Goal: Navigation & Orientation: Find specific page/section

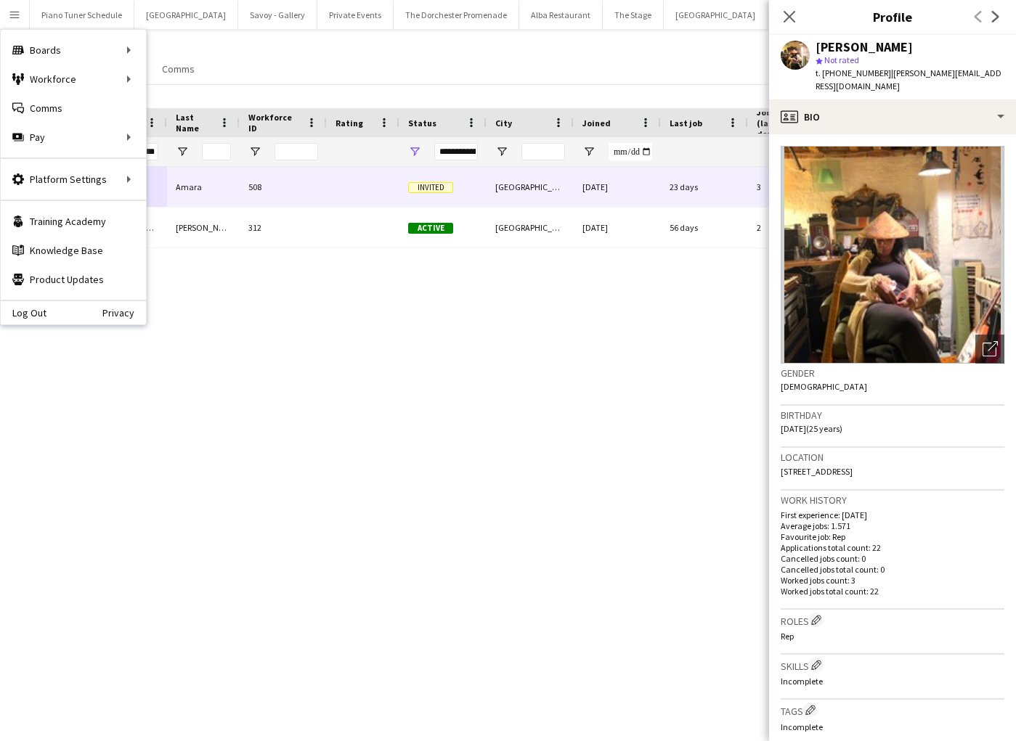
scroll to position [28, 0]
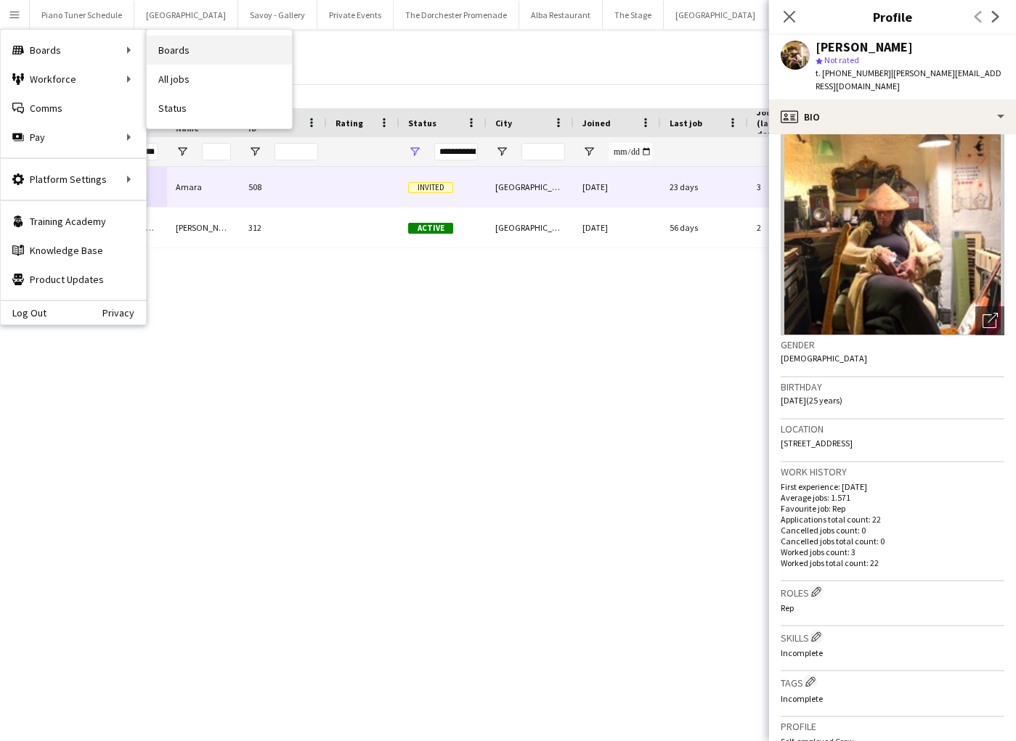
click at [179, 47] on link "Boards" at bounding box center [219, 50] width 145 height 29
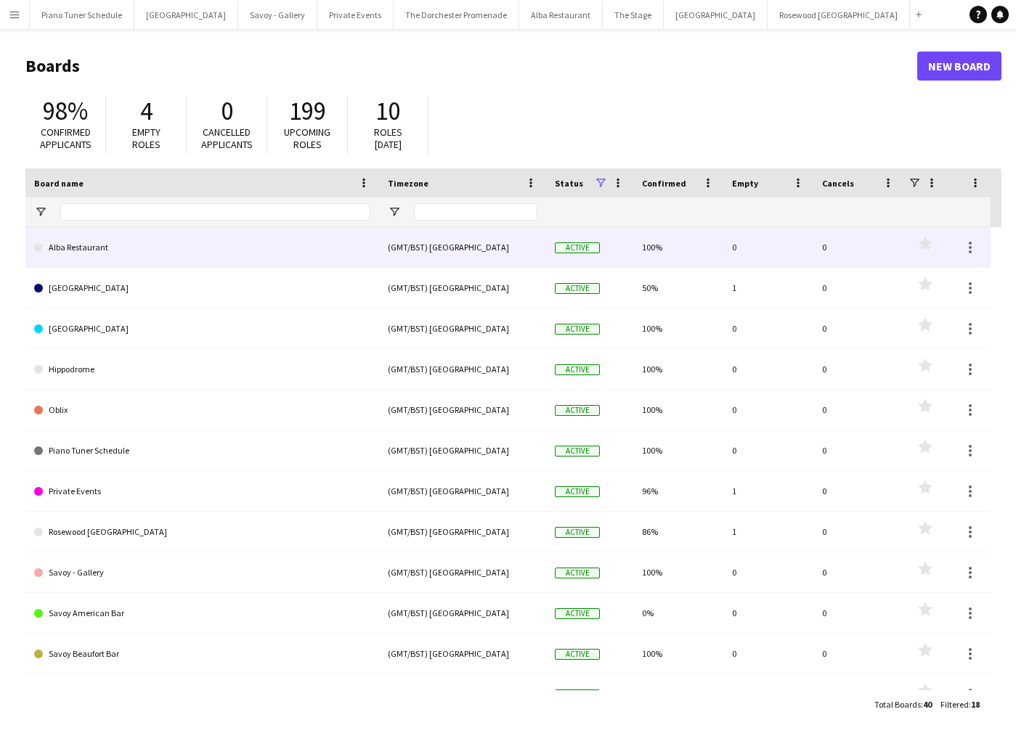
click at [106, 250] on link "Alba Restaurant" at bounding box center [202, 247] width 336 height 41
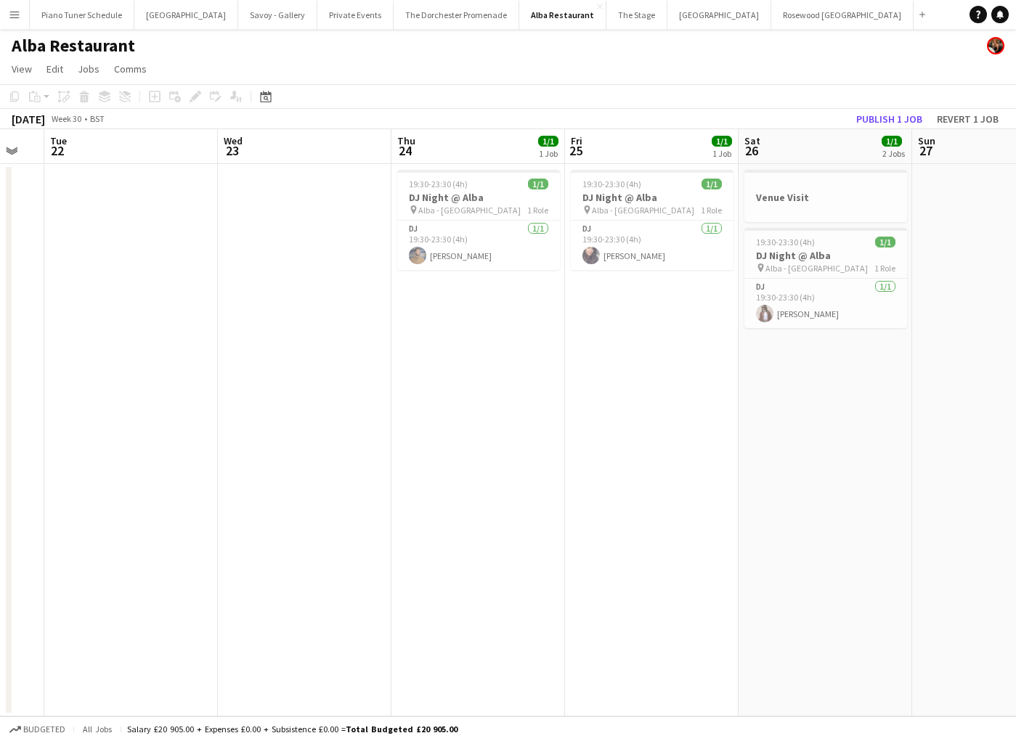
scroll to position [0, 489]
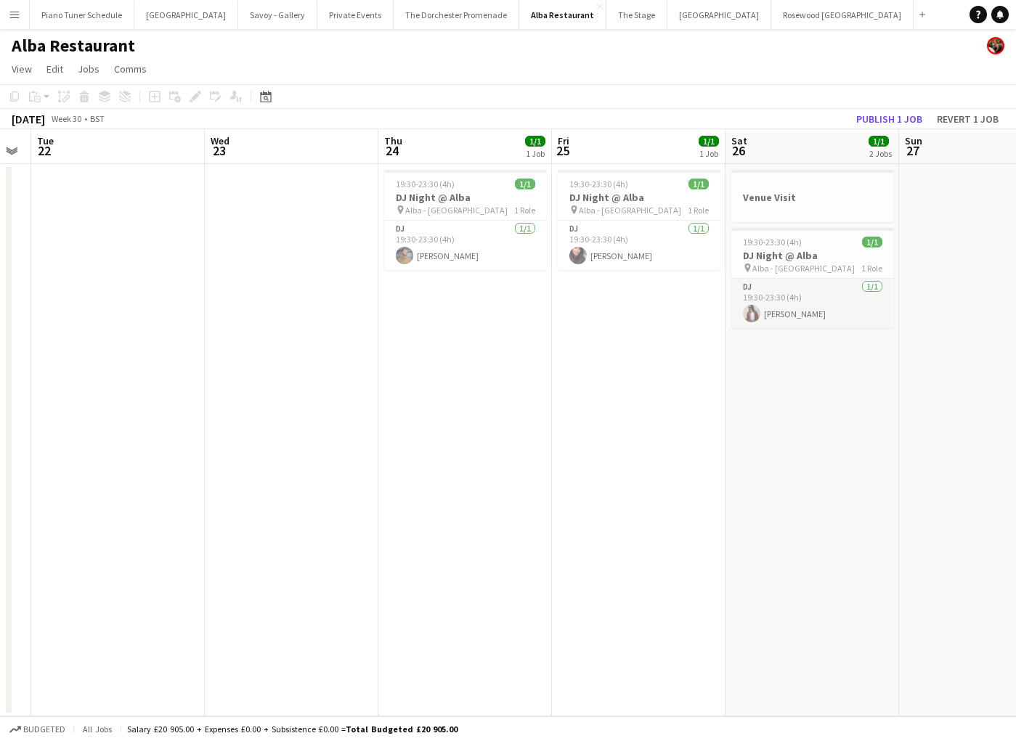
click at [802, 295] on app-card-role "DJ [DATE] 19:30-23:30 (4h) [PERSON_NAME]" at bounding box center [812, 303] width 163 height 49
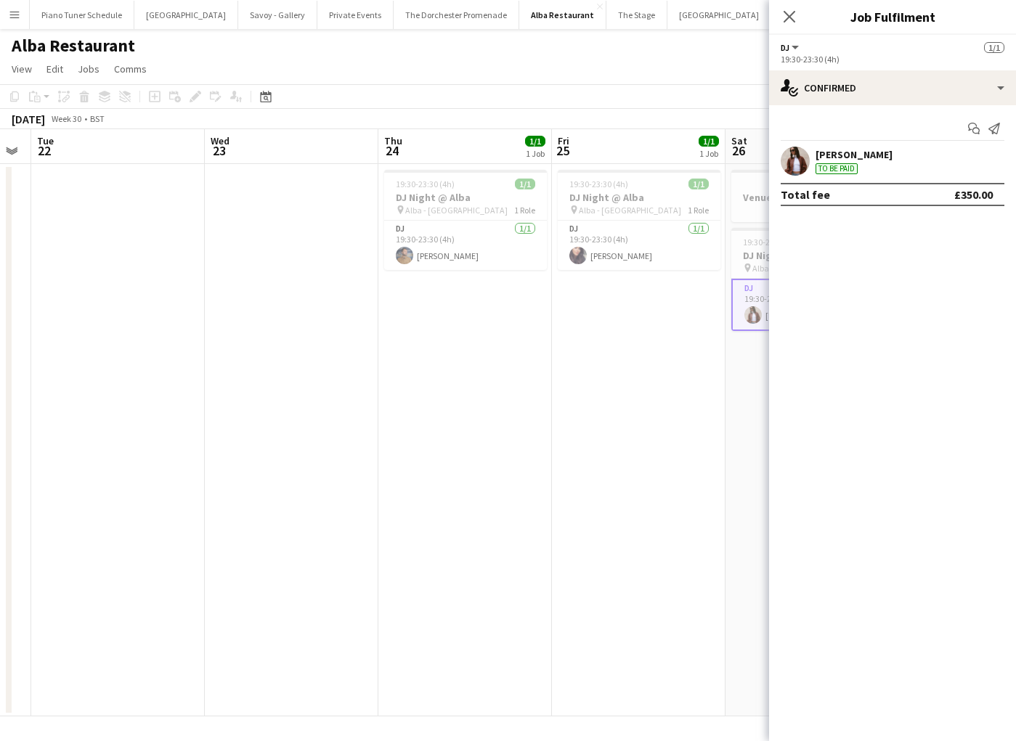
click at [472, 362] on app-date-cell "19:30-23:30 (4h) 1/1 DJ Night @ [GEOGRAPHIC_DATA] pin Alba - Knightsbridge 1 Ro…" at bounding box center [465, 440] width 174 height 553
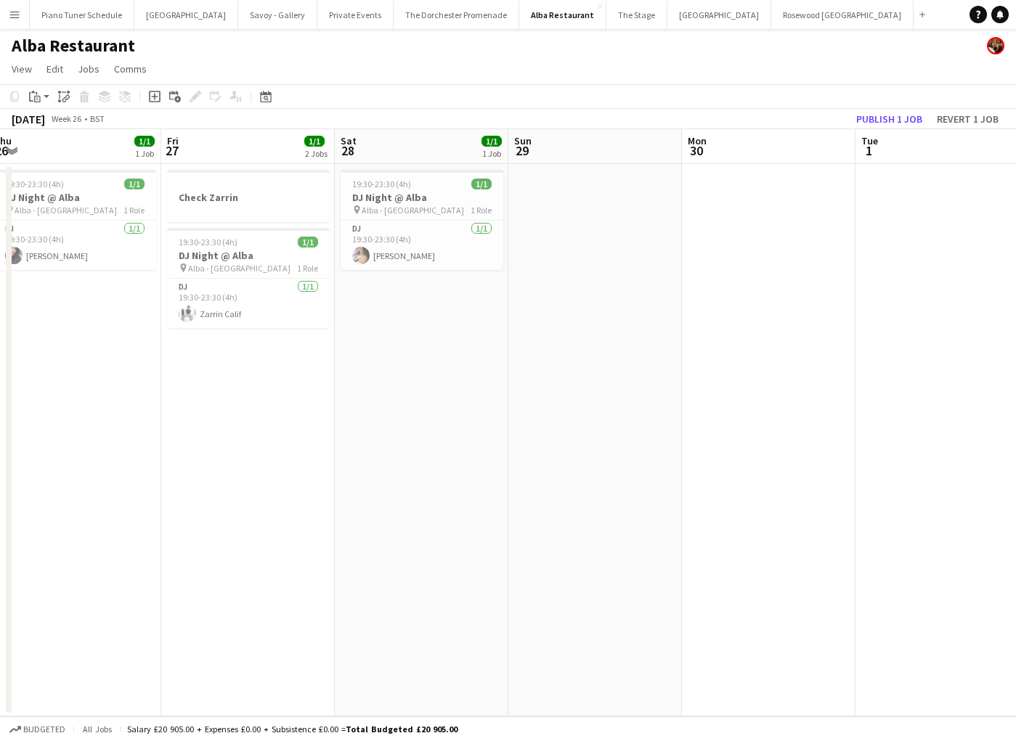
scroll to position [0, 353]
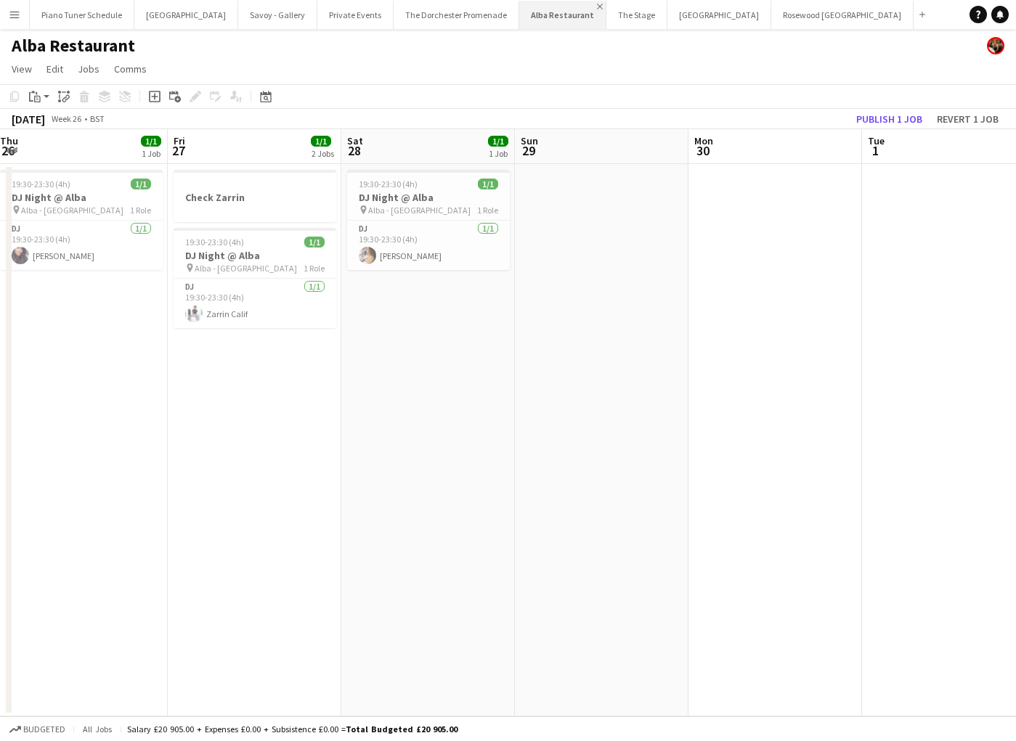
click at [597, 4] on app-icon "Close" at bounding box center [600, 7] width 6 height 6
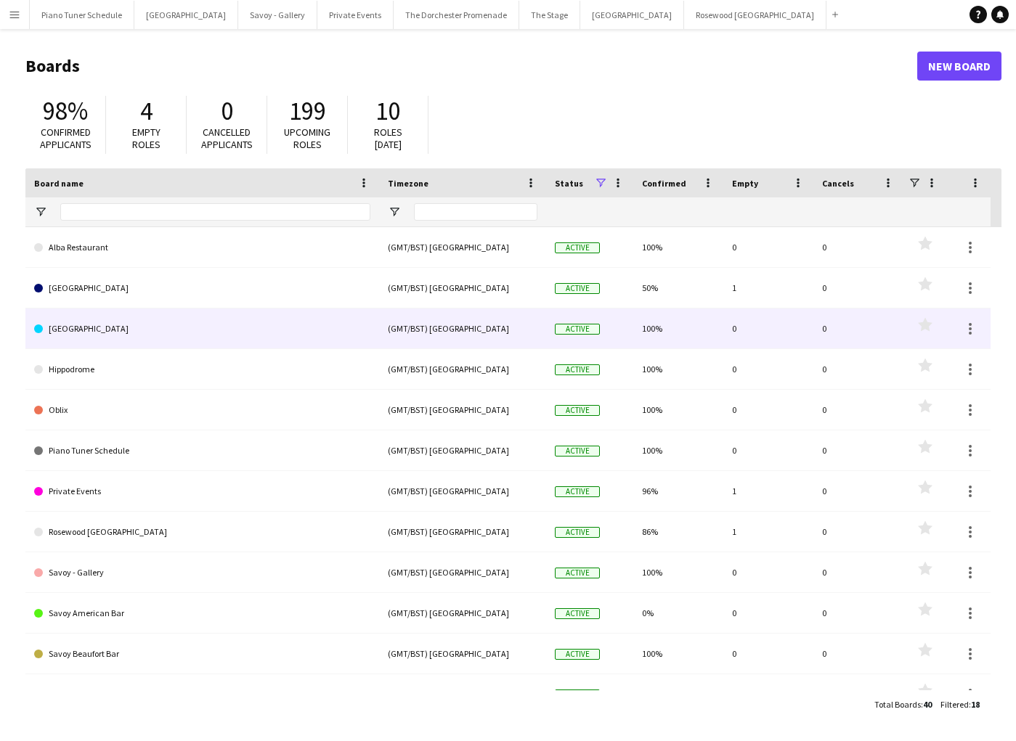
click at [108, 328] on link "[GEOGRAPHIC_DATA]" at bounding box center [202, 329] width 336 height 41
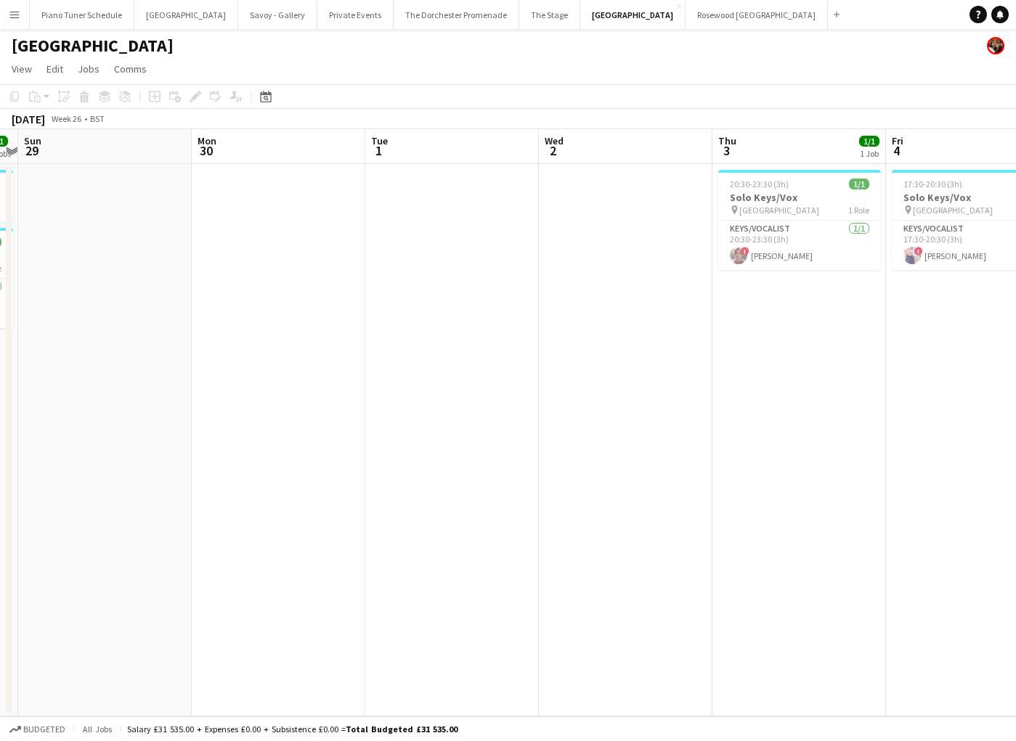
scroll to position [0, 323]
click at [676, 5] on app-icon "Close" at bounding box center [679, 7] width 6 height 6
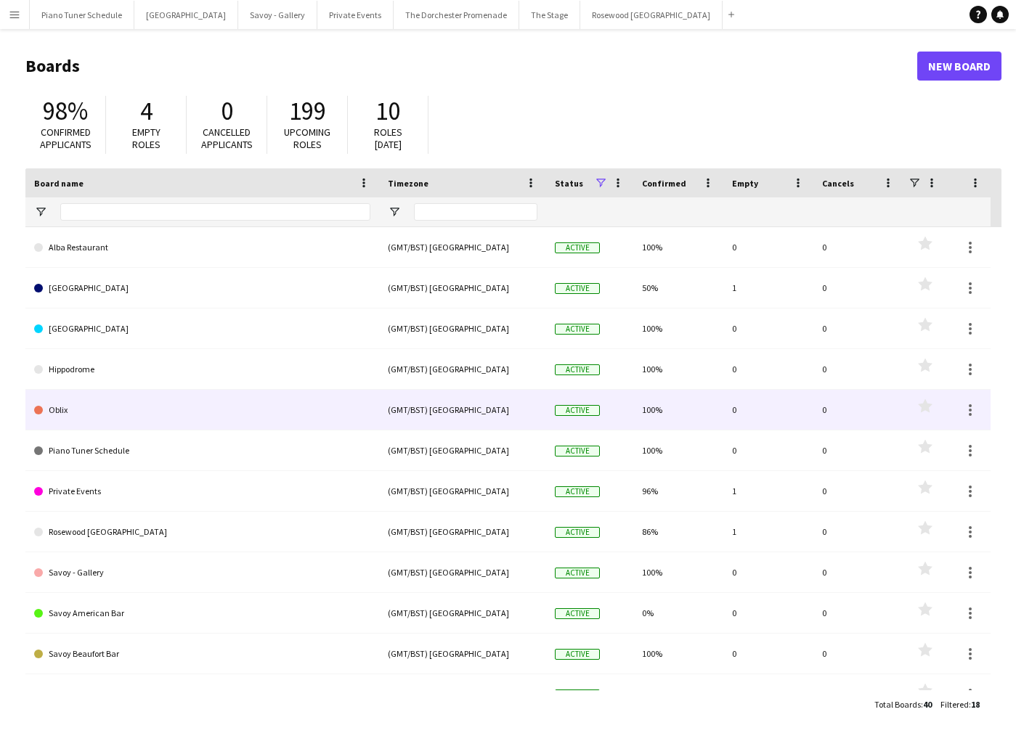
click at [246, 415] on link "Oblix" at bounding box center [202, 410] width 336 height 41
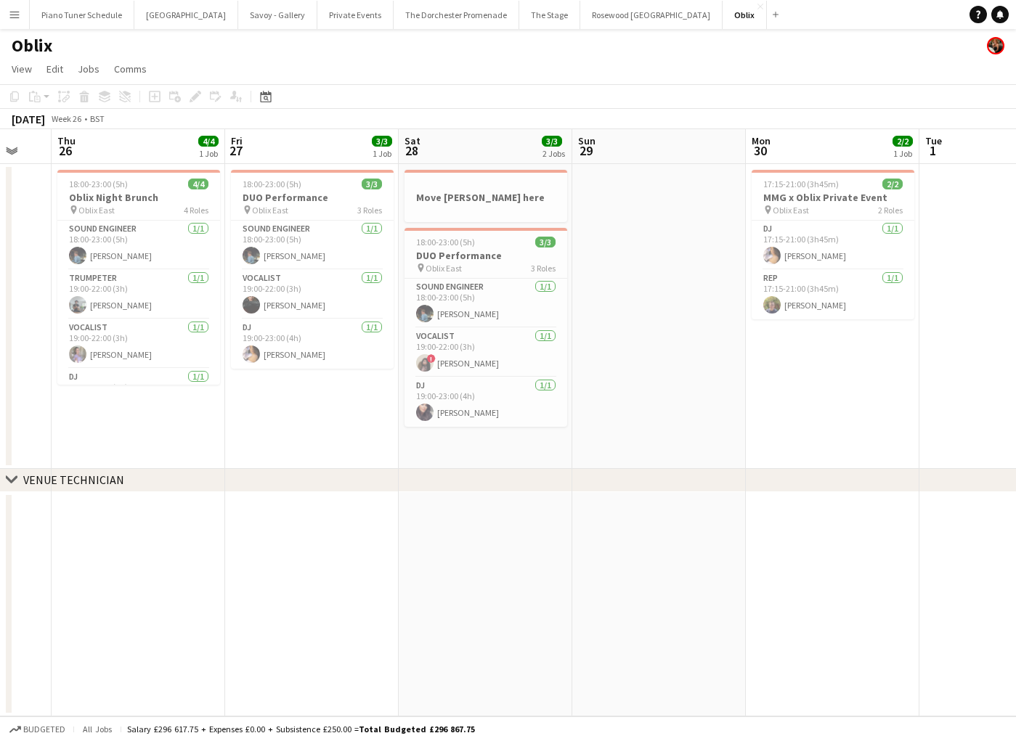
scroll to position [0, 291]
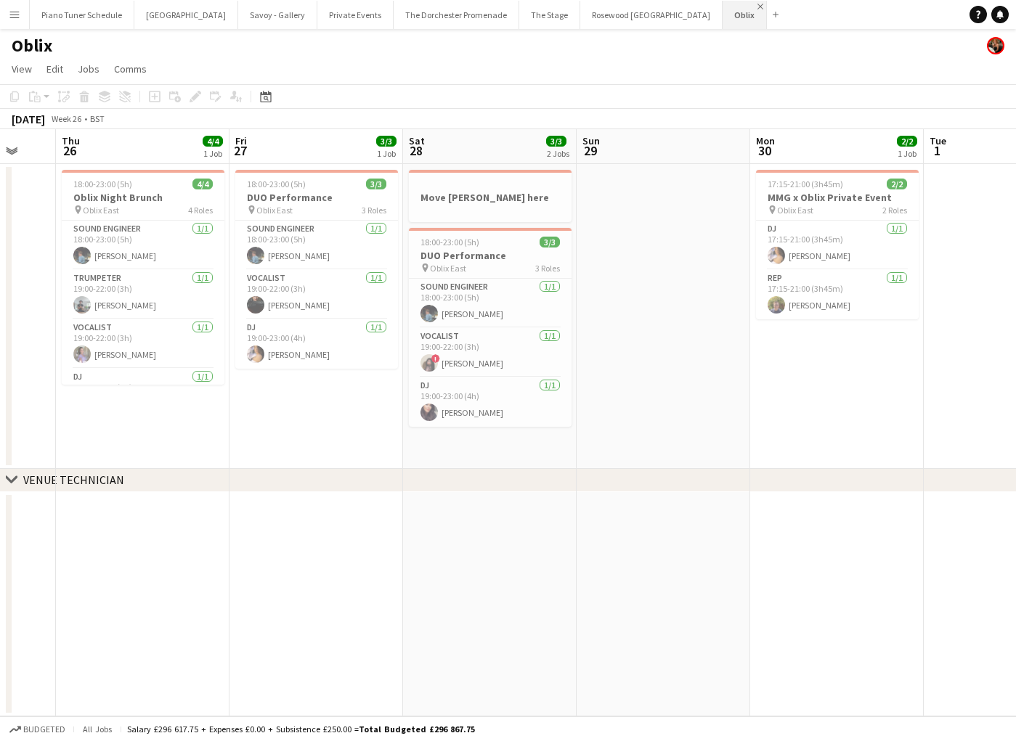
click at [757, 4] on app-icon "Close" at bounding box center [760, 7] width 6 height 6
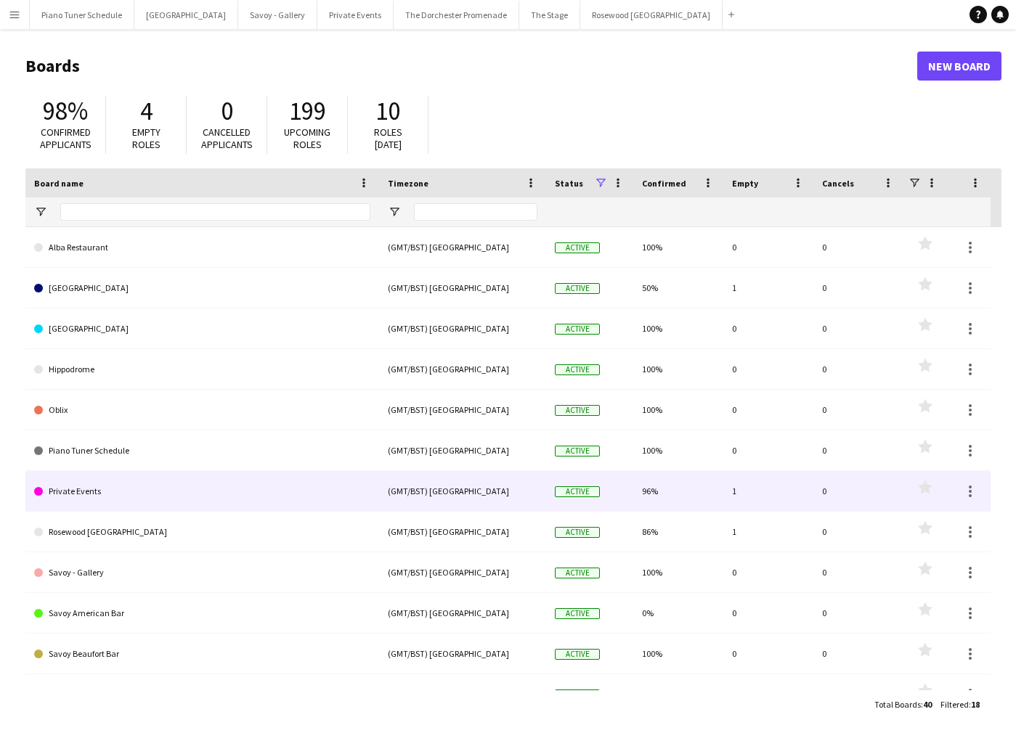
click at [126, 490] on link "Private Events" at bounding box center [202, 491] width 336 height 41
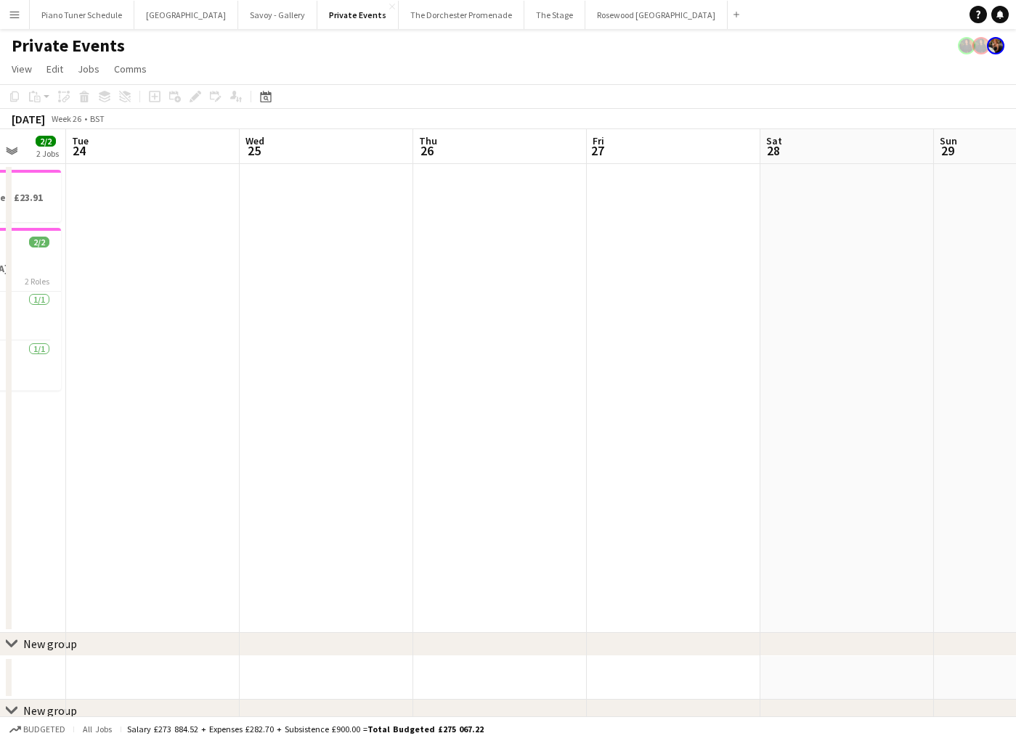
scroll to position [0, 430]
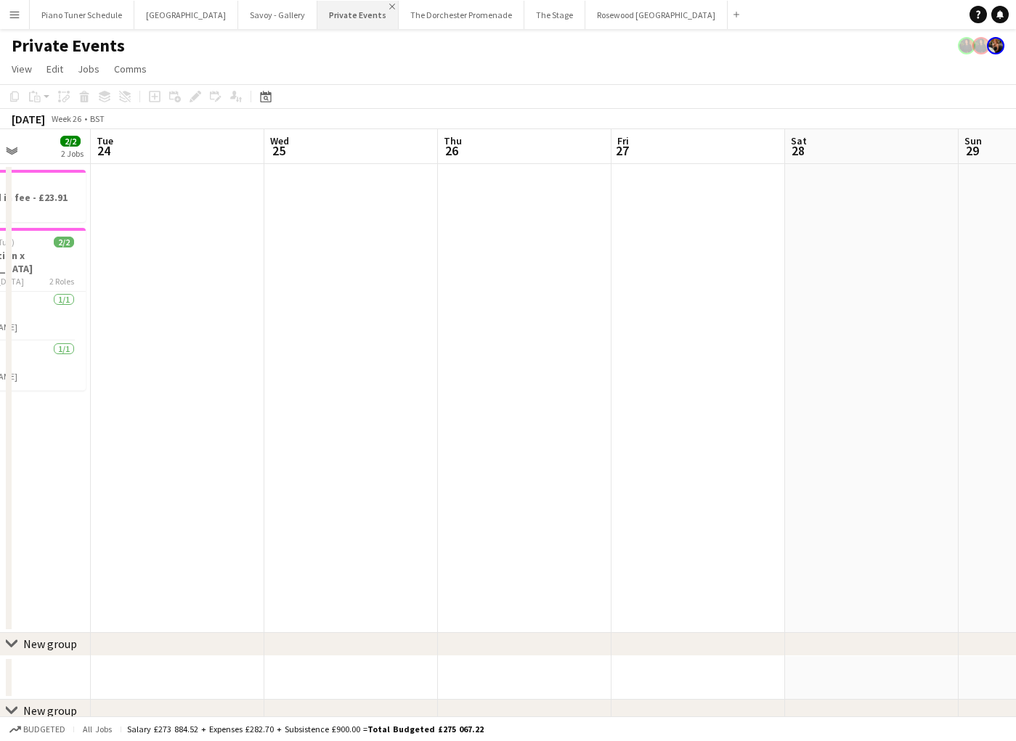
click at [389, 4] on app-icon "Close" at bounding box center [392, 7] width 6 height 6
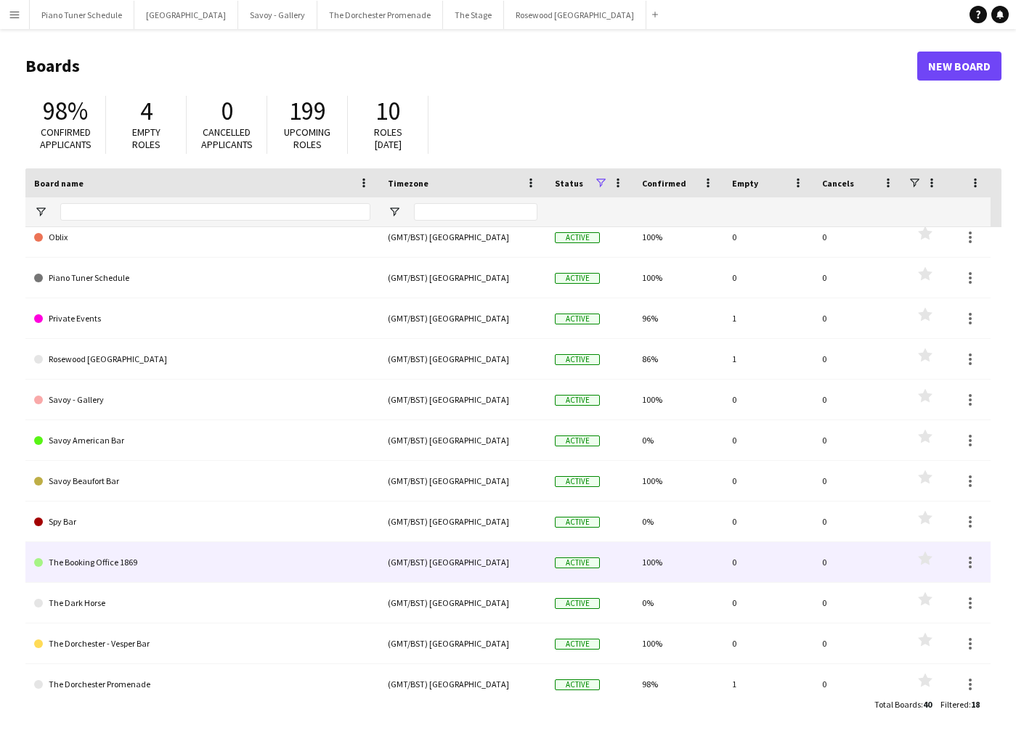
scroll to position [181, 0]
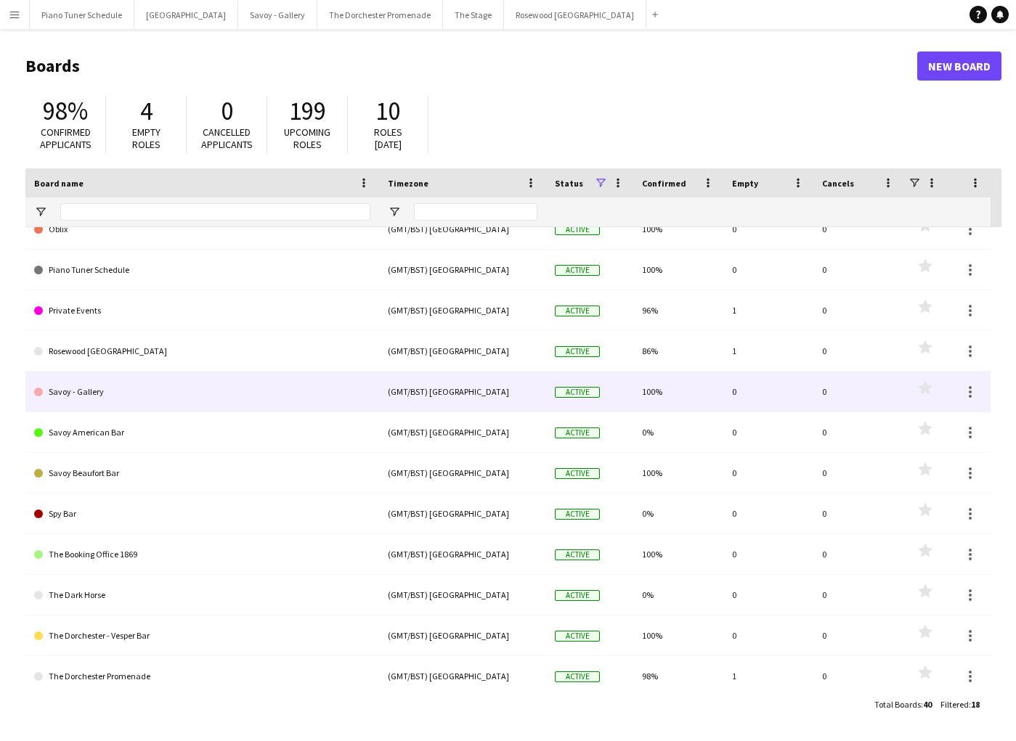
click at [141, 382] on link "Savoy - Gallery" at bounding box center [202, 392] width 336 height 41
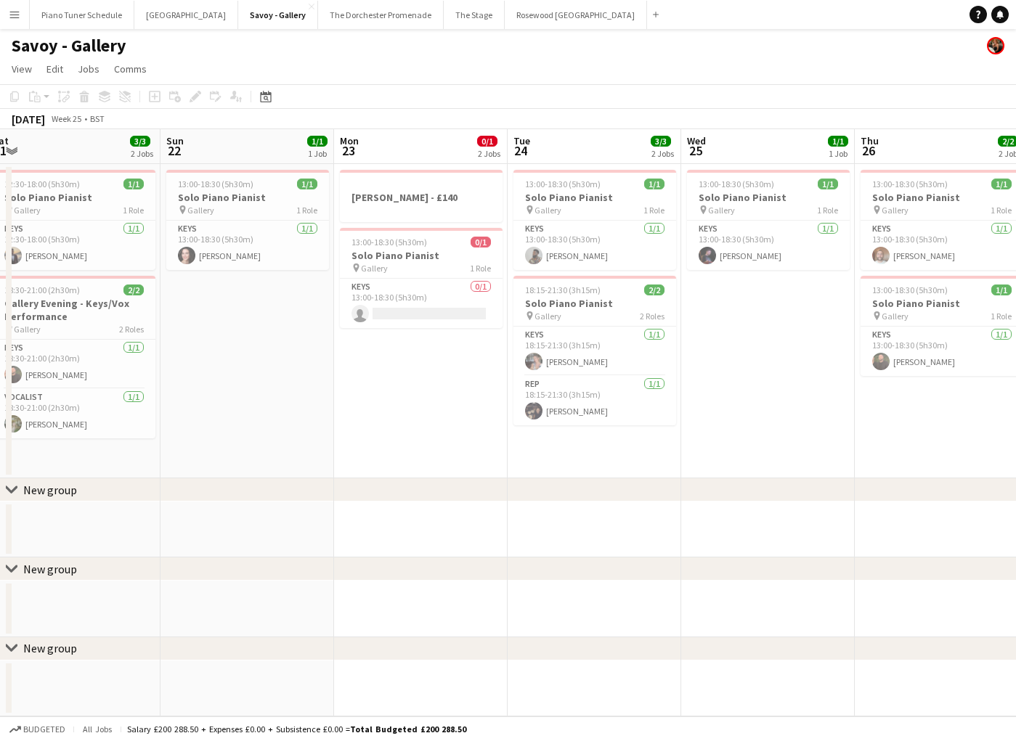
scroll to position [0, 357]
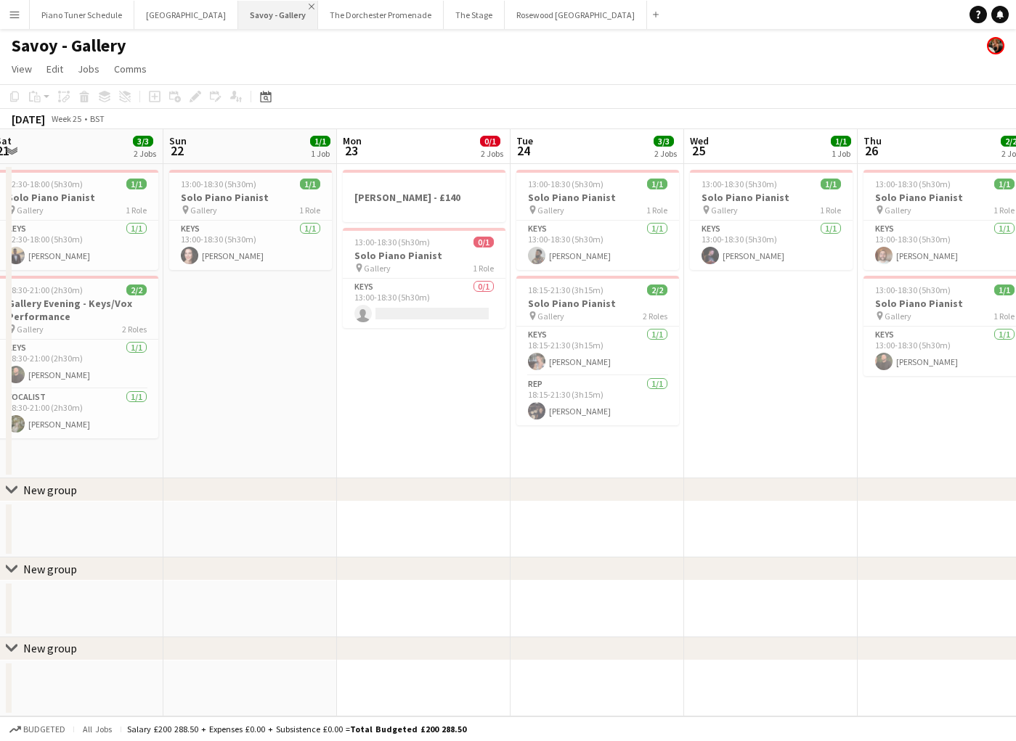
click at [309, 7] on app-icon "Close" at bounding box center [312, 7] width 6 height 6
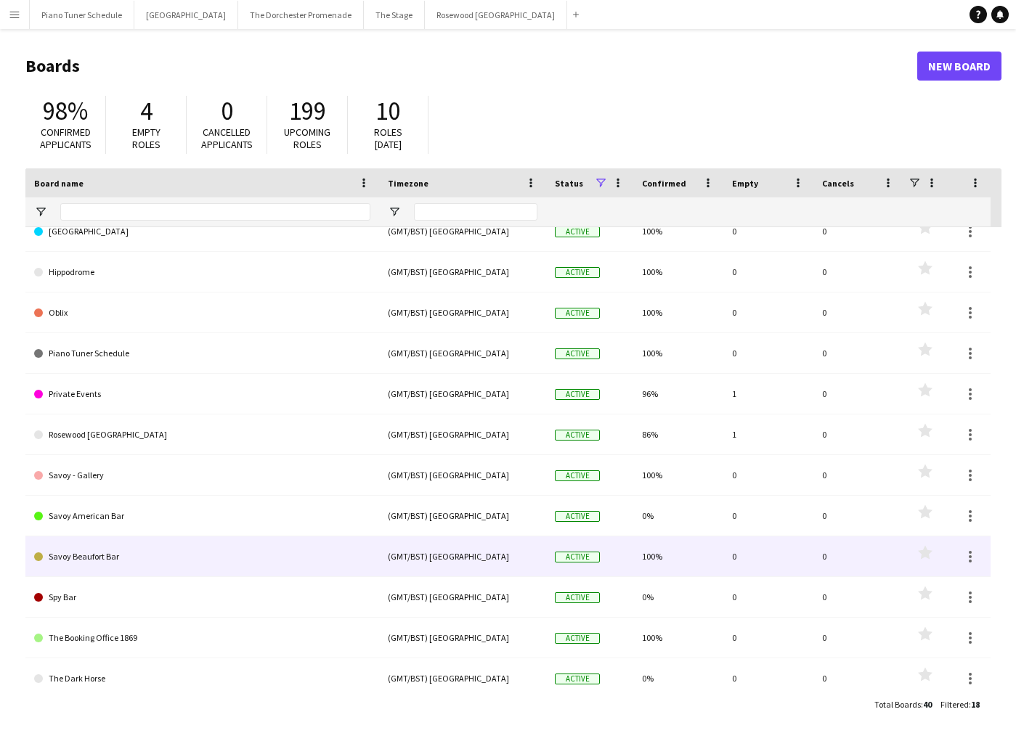
scroll to position [102, 0]
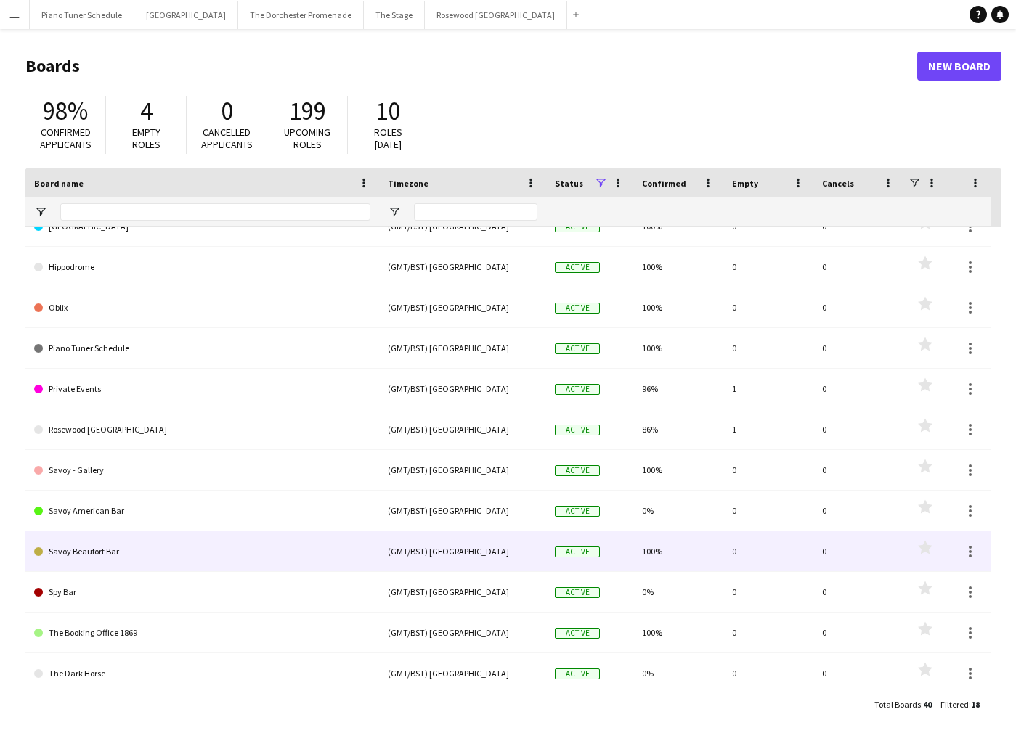
click at [84, 547] on link "Savoy Beaufort Bar" at bounding box center [202, 551] width 336 height 41
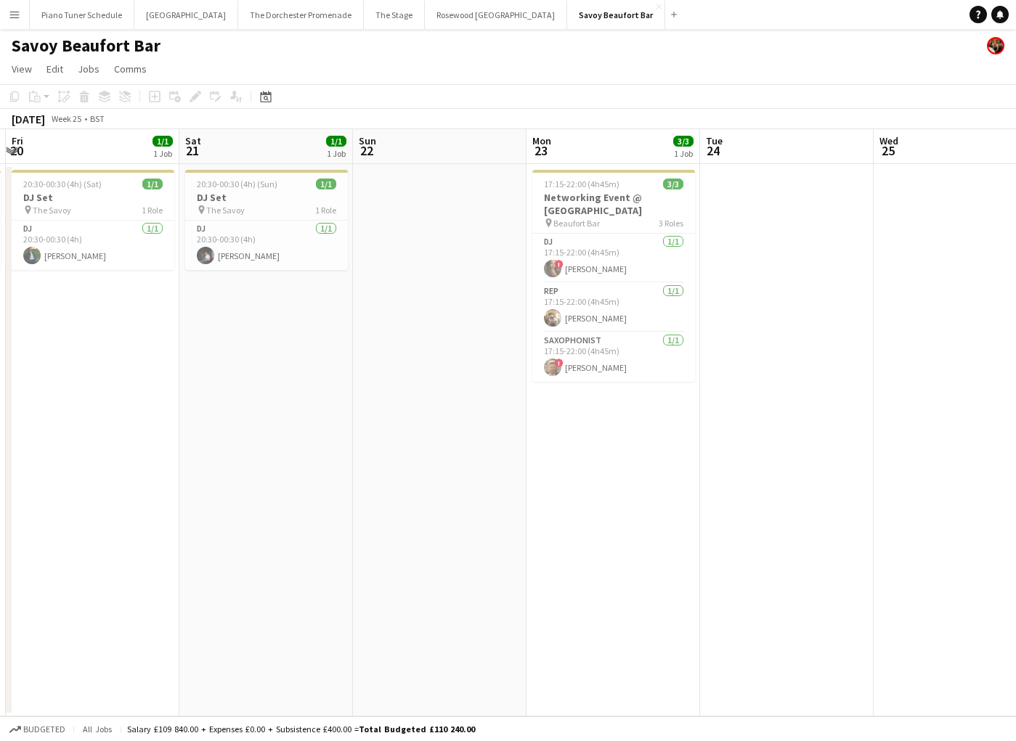
scroll to position [0, 333]
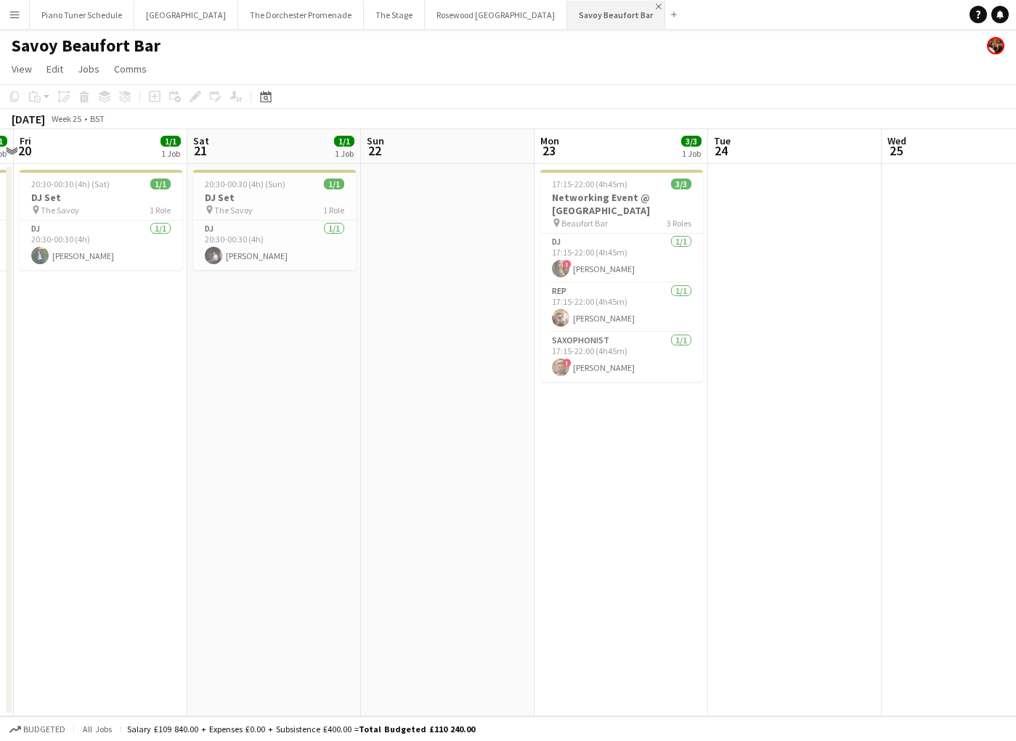
click at [656, 4] on app-icon "Close" at bounding box center [659, 7] width 6 height 6
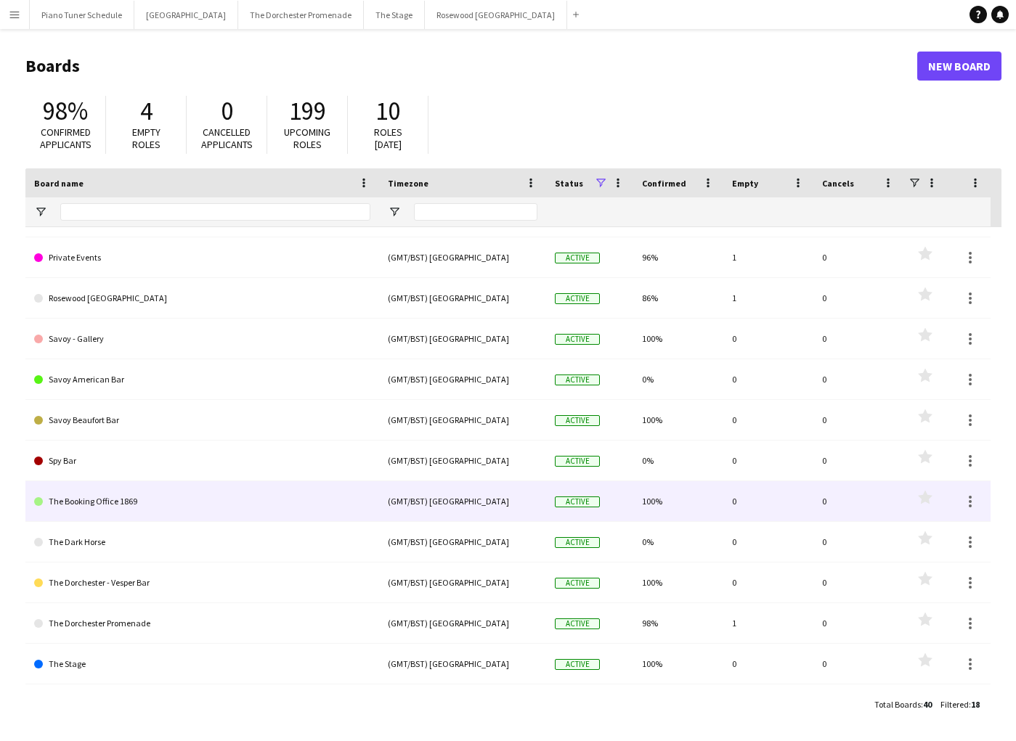
click at [54, 501] on link "The Booking Office 1869" at bounding box center [202, 501] width 336 height 41
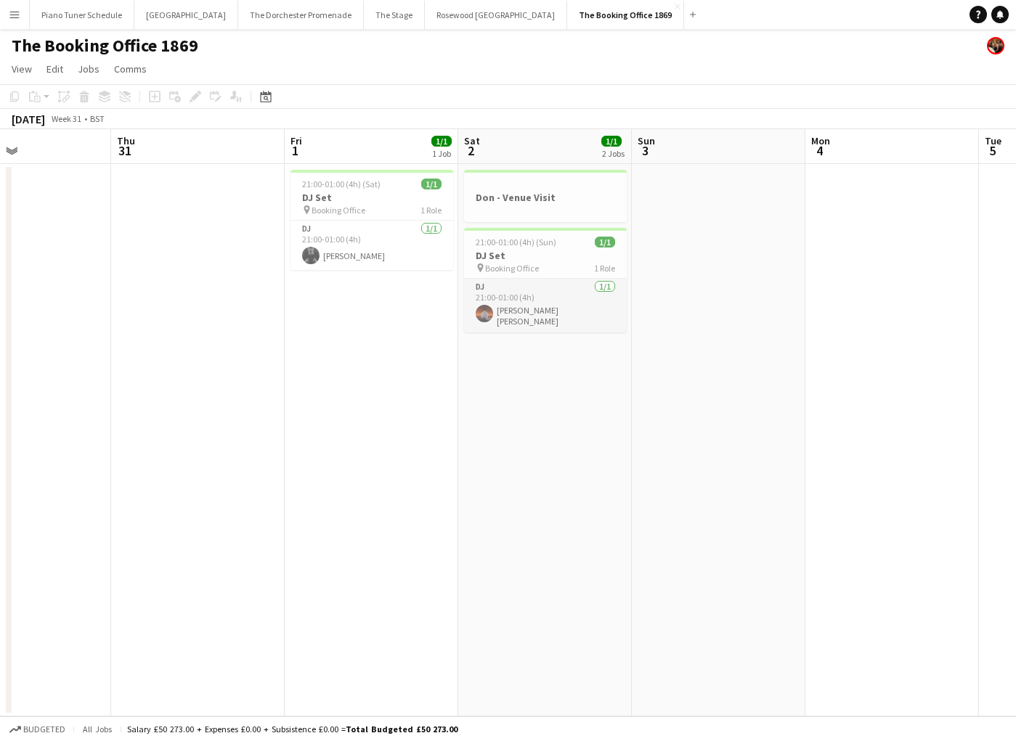
click at [511, 317] on app-card-role "DJ [DATE] 21:00-01:00 (4h) [PERSON_NAME] [PERSON_NAME]" at bounding box center [545, 306] width 163 height 54
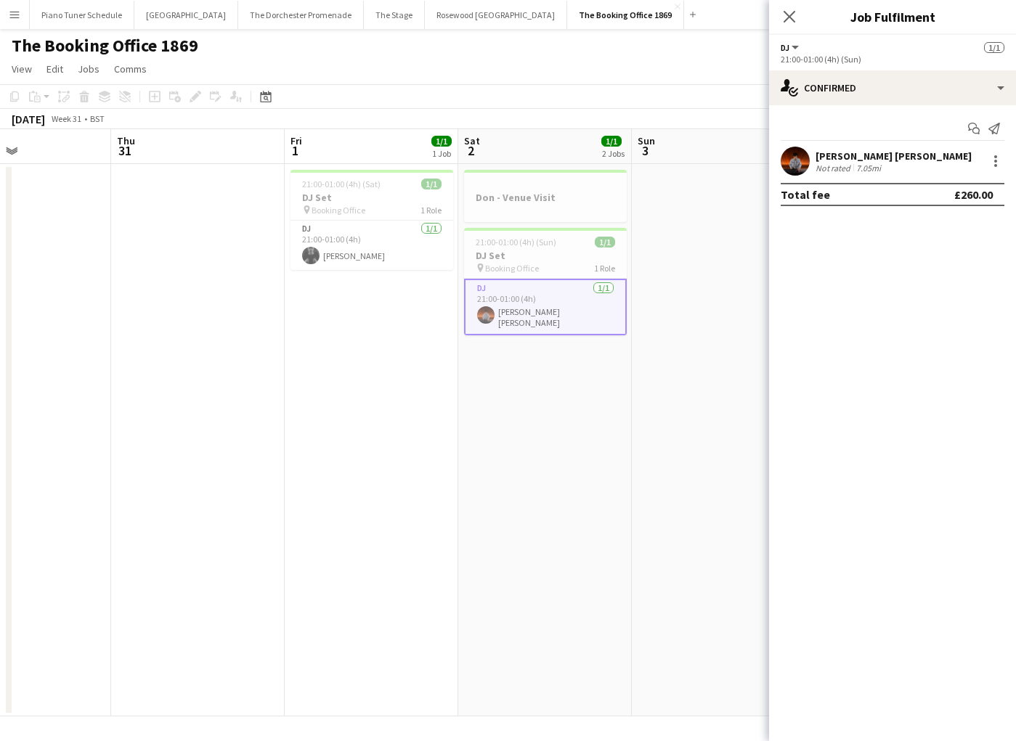
click at [833, 163] on div "Not rated" at bounding box center [834, 168] width 38 height 11
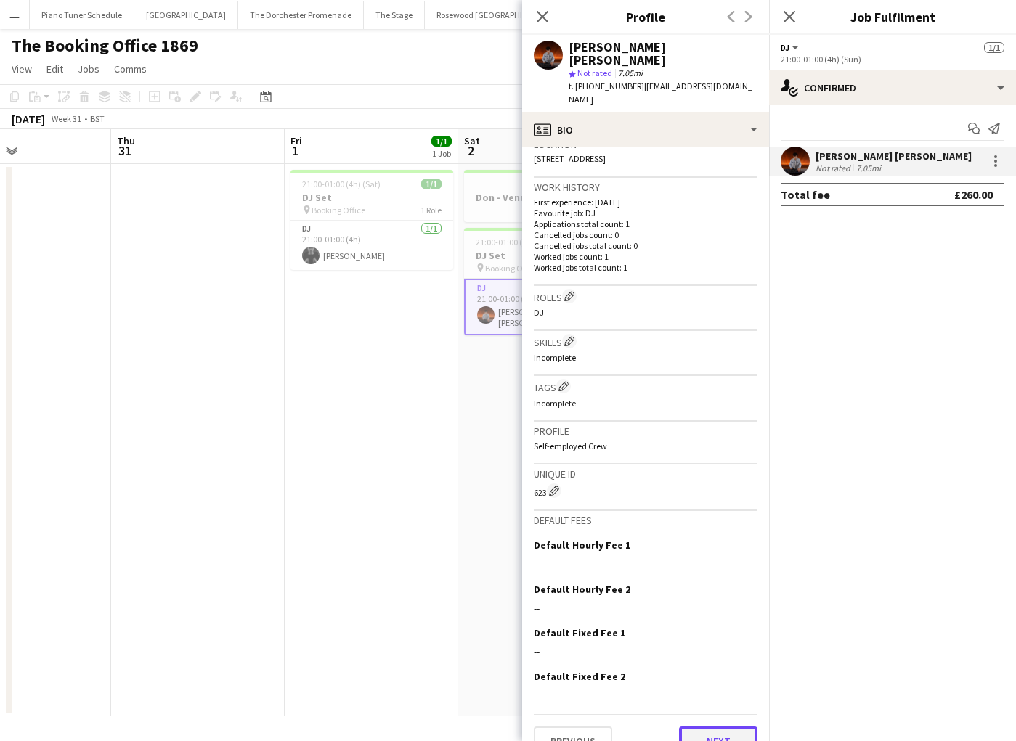
click at [710, 727] on button "Next" at bounding box center [718, 741] width 78 height 29
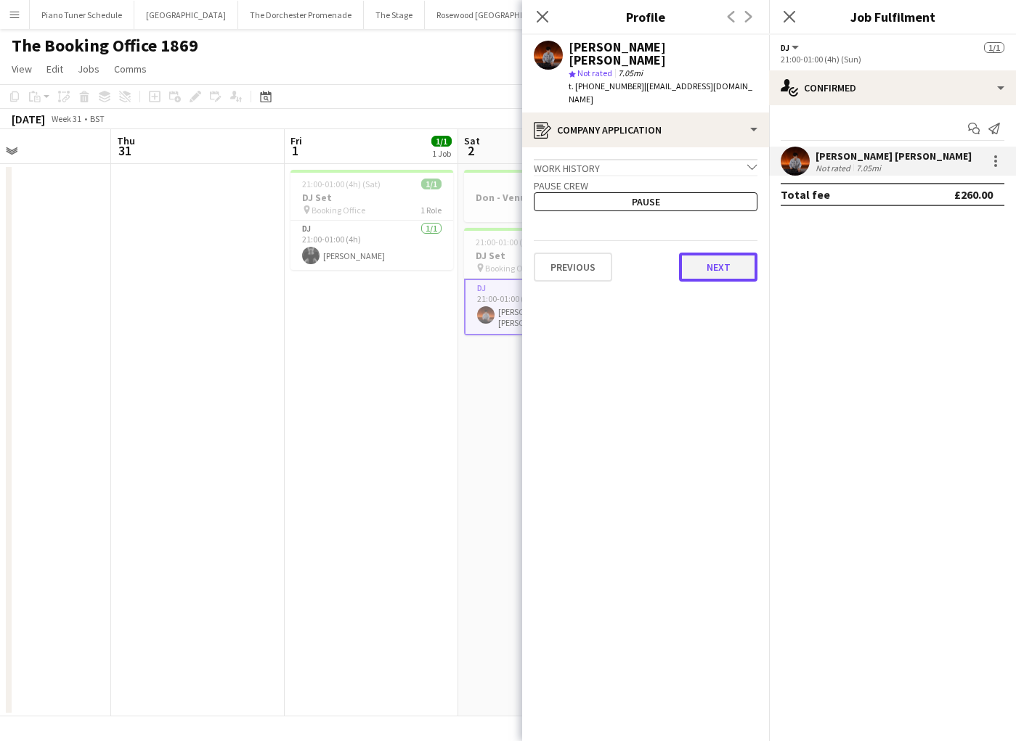
click at [722, 253] on button "Next" at bounding box center [718, 267] width 78 height 29
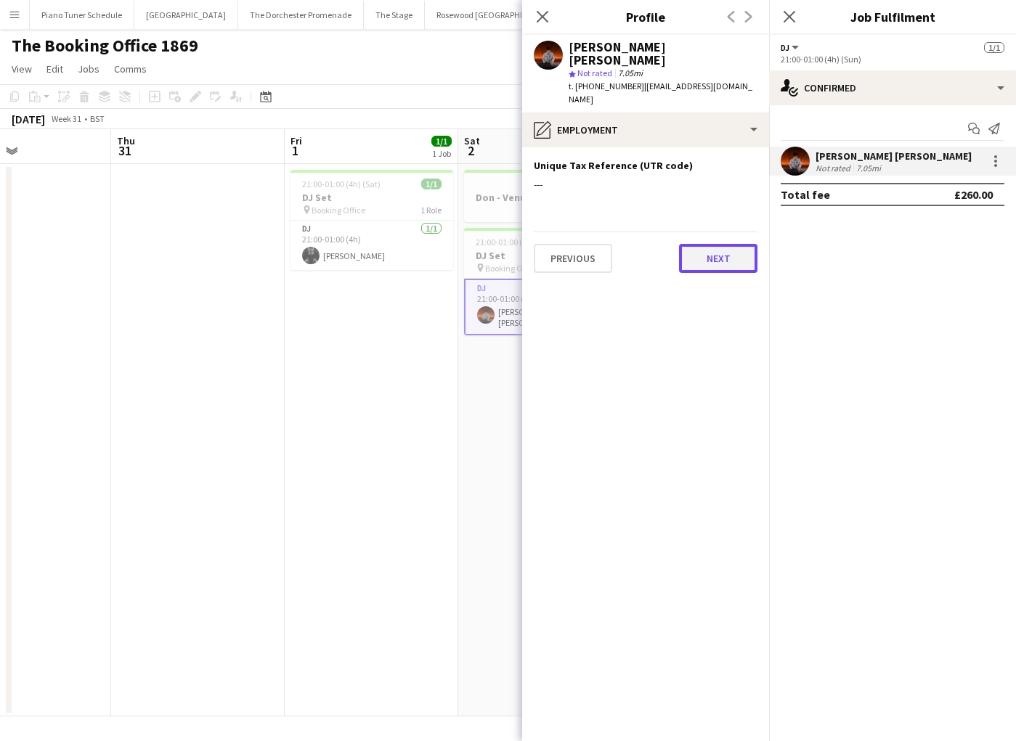
click at [722, 244] on button "Next" at bounding box center [718, 258] width 78 height 29
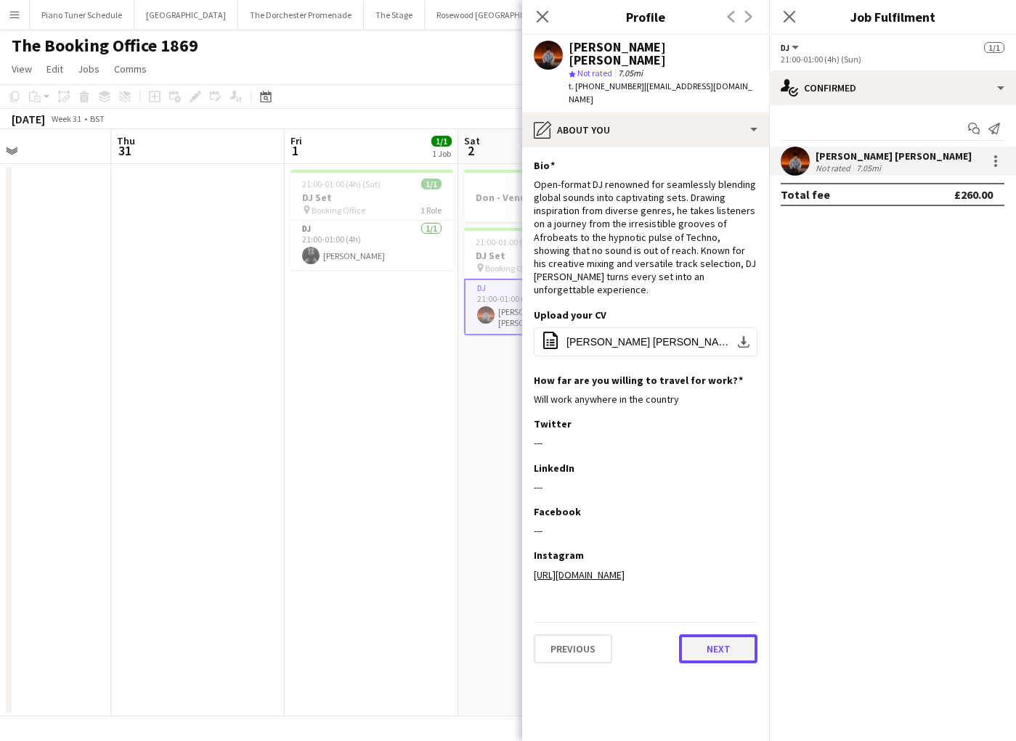
click at [712, 635] on button "Next" at bounding box center [718, 649] width 78 height 29
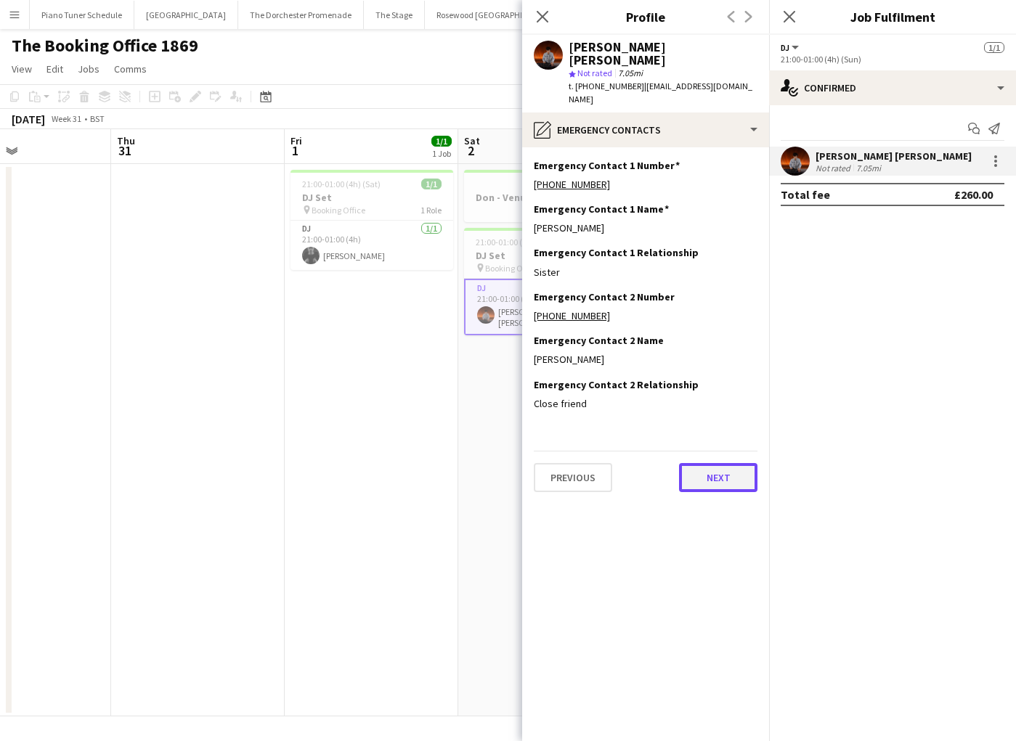
click at [715, 463] on button "Next" at bounding box center [718, 477] width 78 height 29
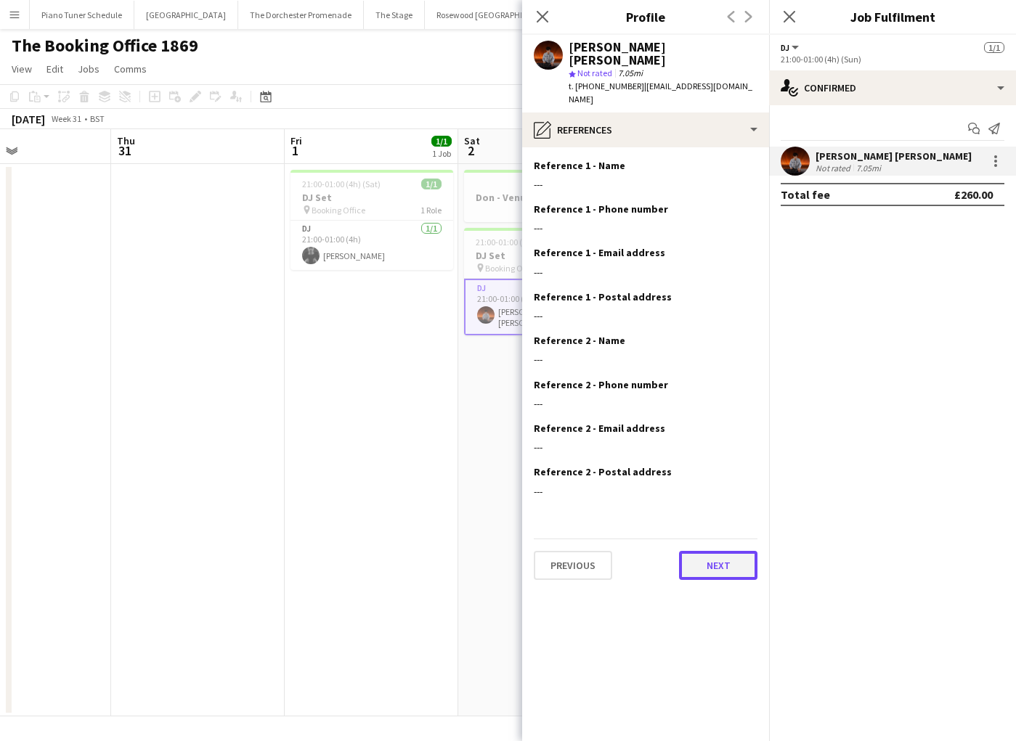
click at [701, 551] on button "Next" at bounding box center [718, 565] width 78 height 29
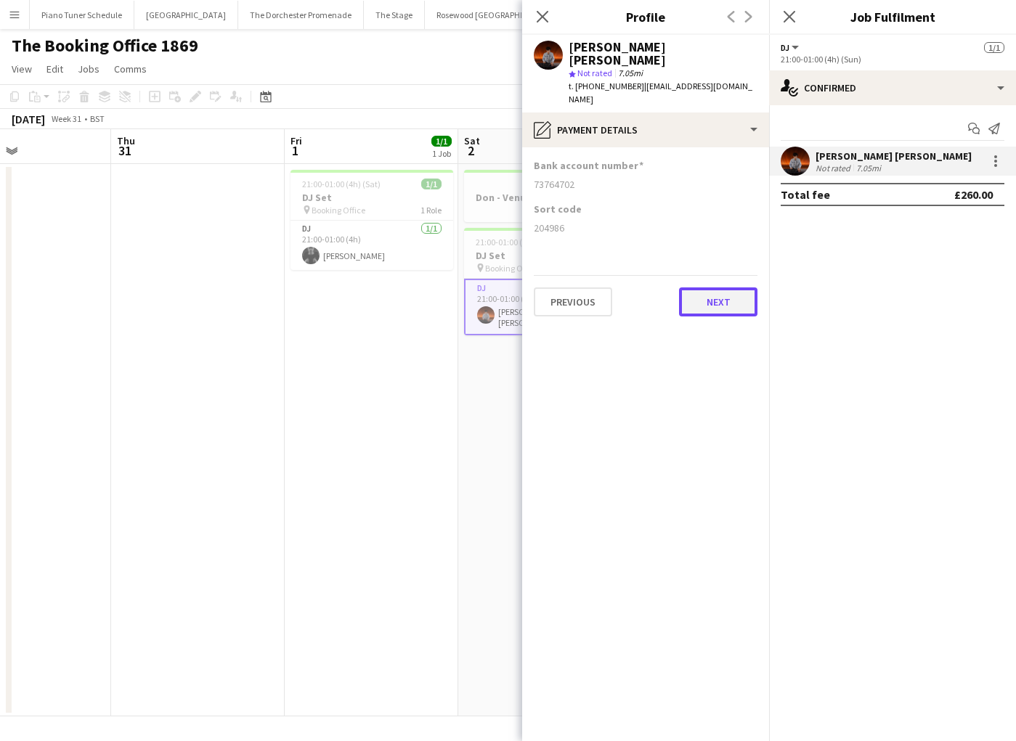
click at [700, 288] on button "Next" at bounding box center [718, 302] width 78 height 29
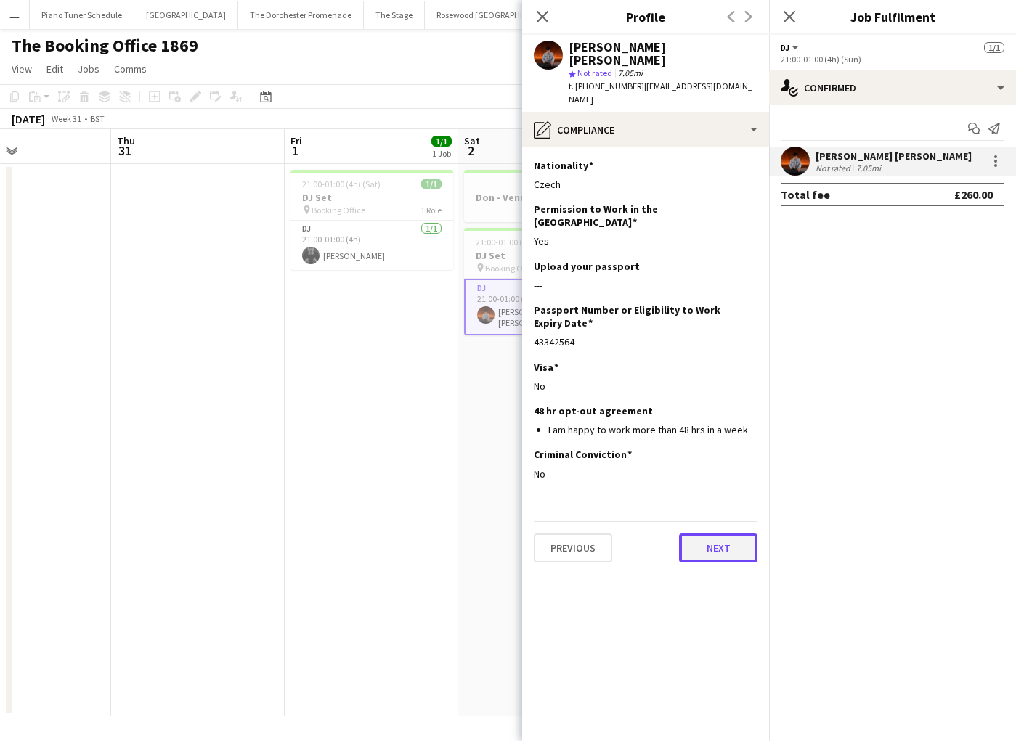
click at [714, 534] on button "Next" at bounding box center [718, 548] width 78 height 29
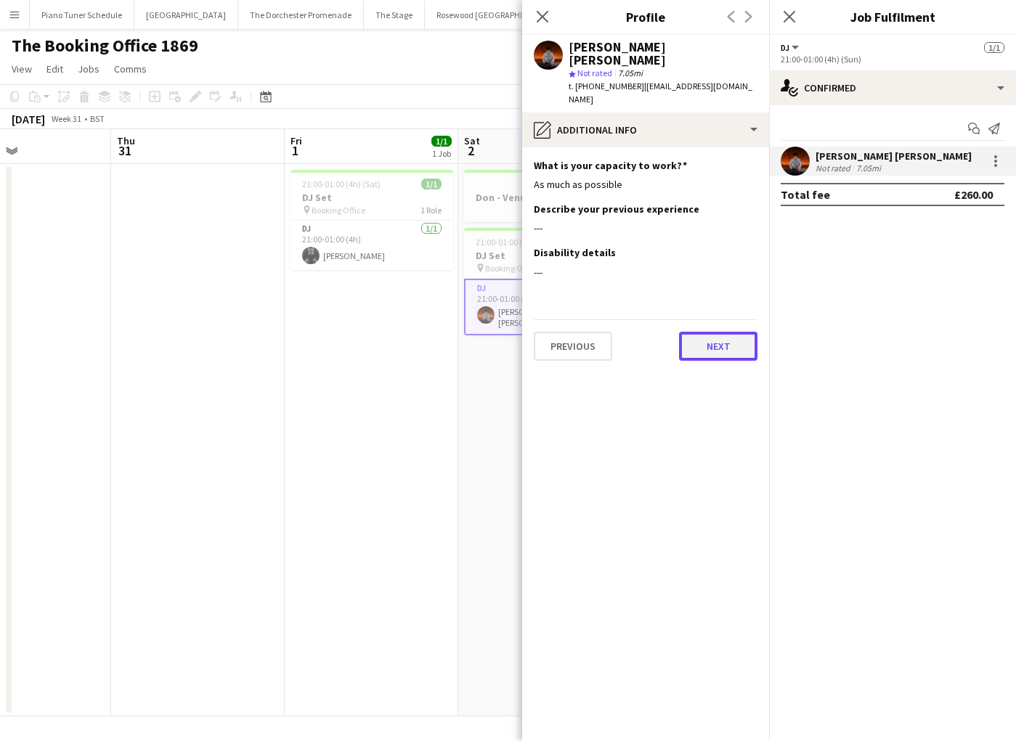
click at [689, 332] on button "Next" at bounding box center [718, 346] width 78 height 29
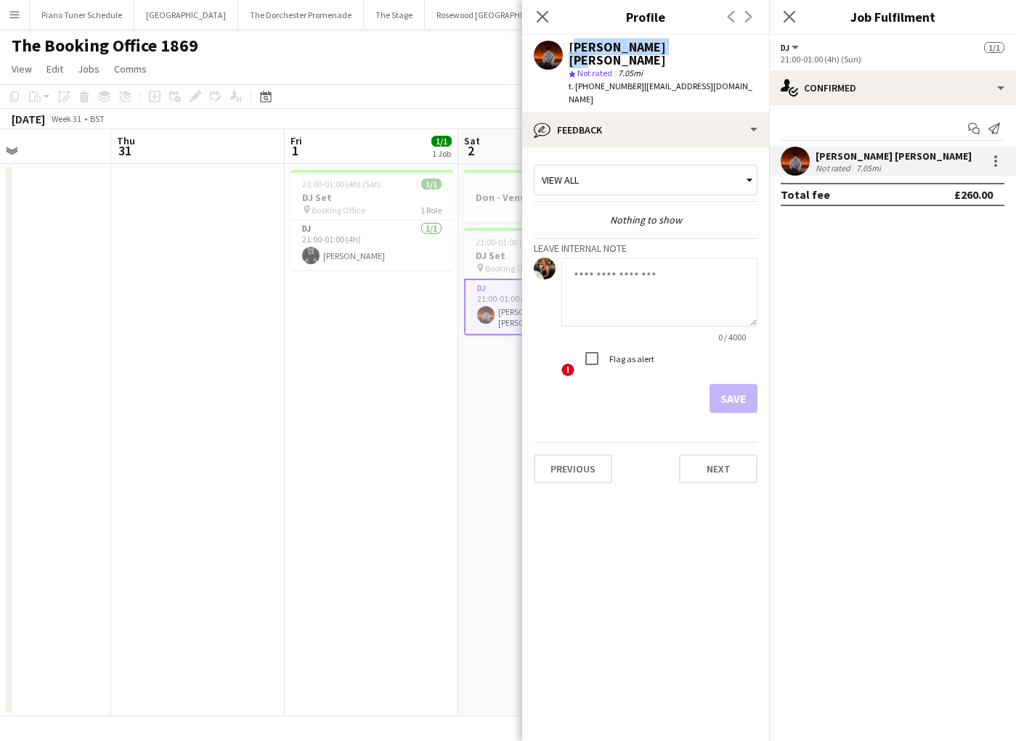
drag, startPoint x: 692, startPoint y: 43, endPoint x: 566, endPoint y: 41, distance: 125.6
click at [566, 41] on div "[PERSON_NAME] [PERSON_NAME] star Not rated 7.05mi t. [PHONE_NUMBER] | [EMAIL_AD…" at bounding box center [645, 74] width 247 height 78
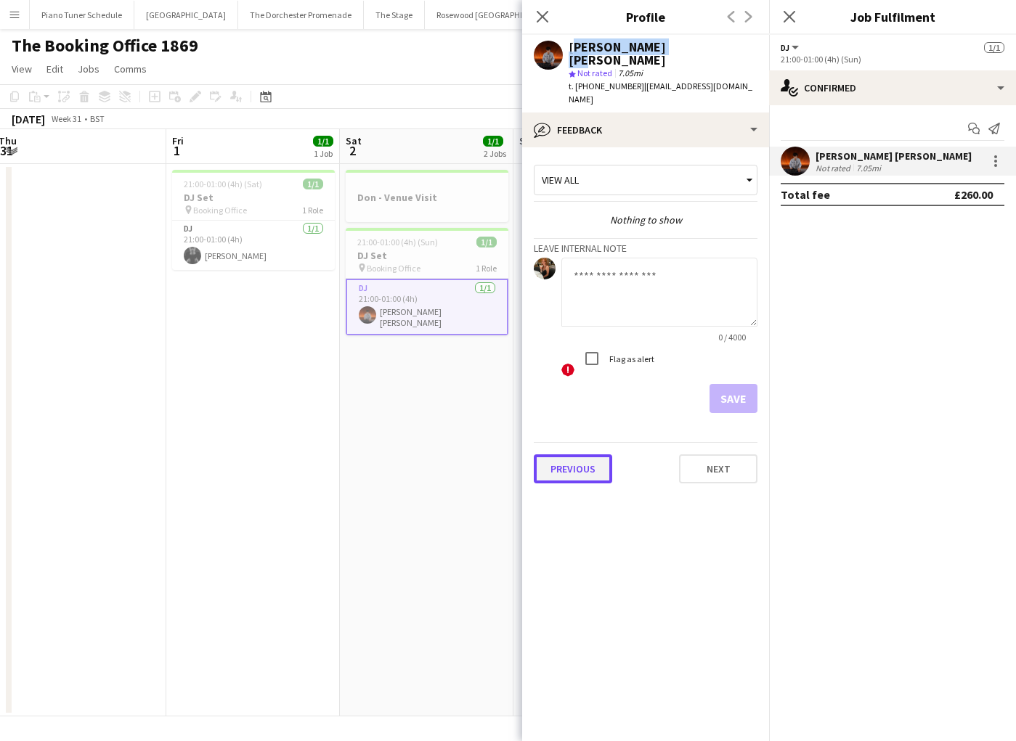
click at [594, 455] on button "Previous" at bounding box center [573, 469] width 78 height 29
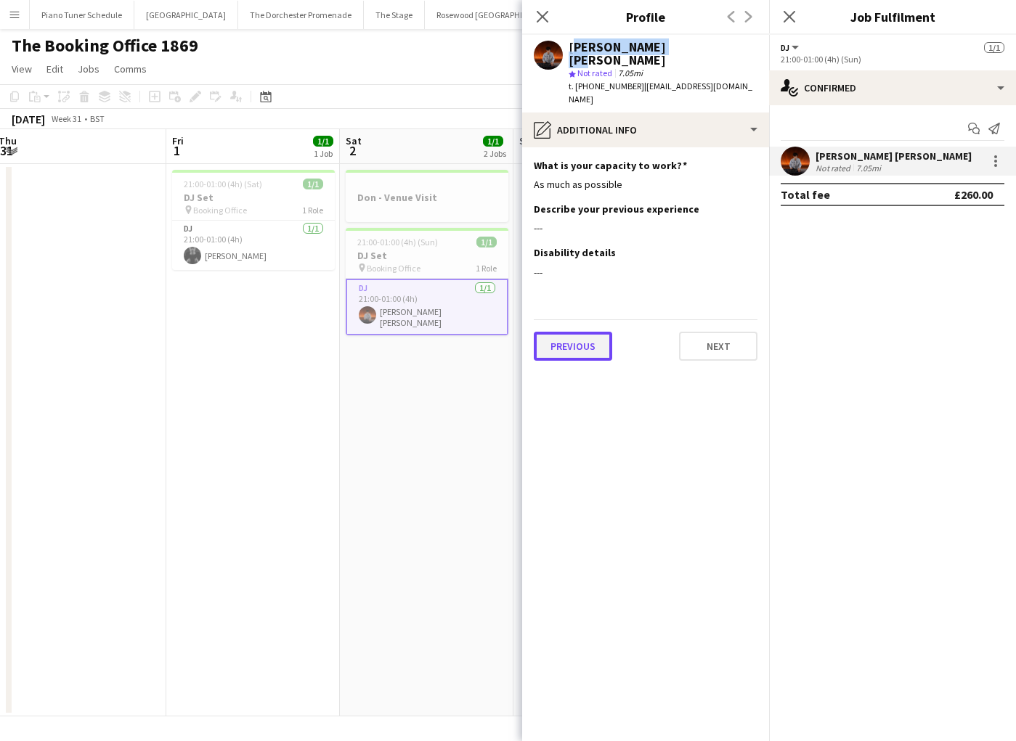
click at [561, 332] on button "Previous" at bounding box center [573, 346] width 78 height 29
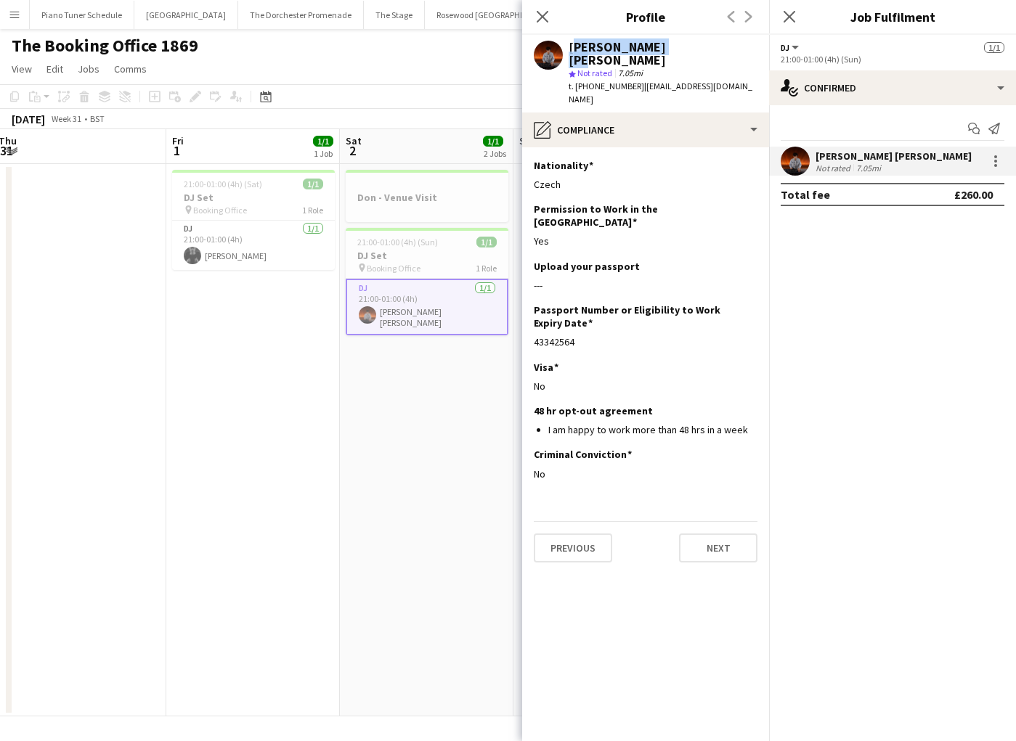
click at [303, 282] on app-date-cell "21:00-01:00 (4h) (Sat) 1/1 DJ Set pin Booking Office 1 Role DJ [DATE] 21:00-01:…" at bounding box center [253, 440] width 174 height 553
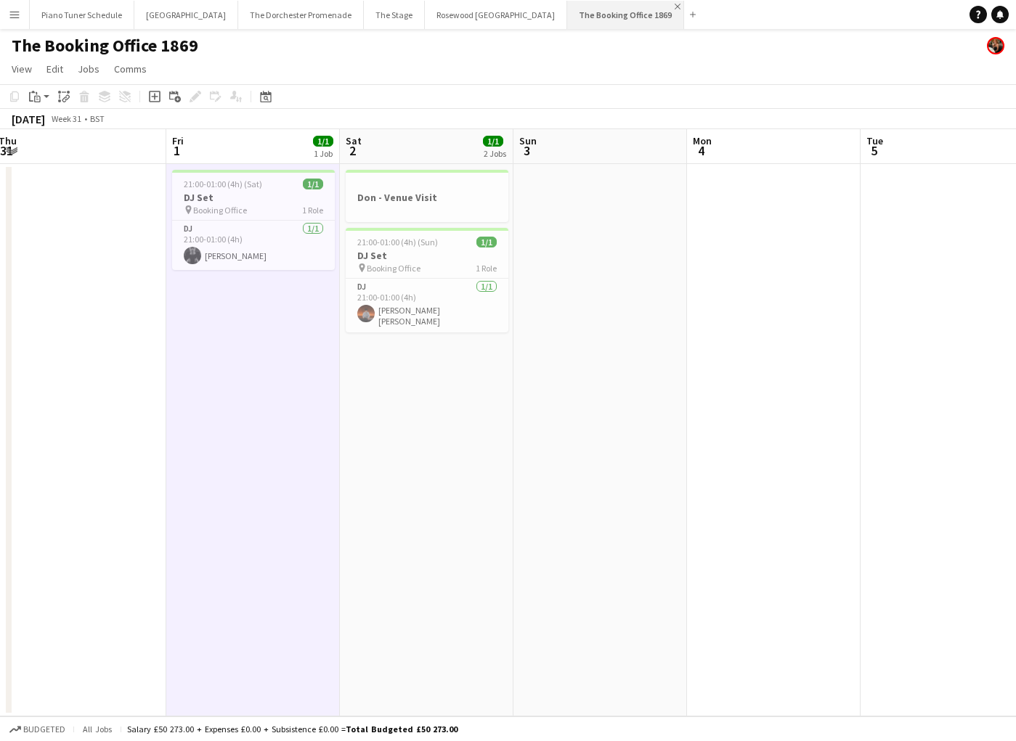
click at [675, 9] on app-icon "Close" at bounding box center [678, 7] width 6 height 6
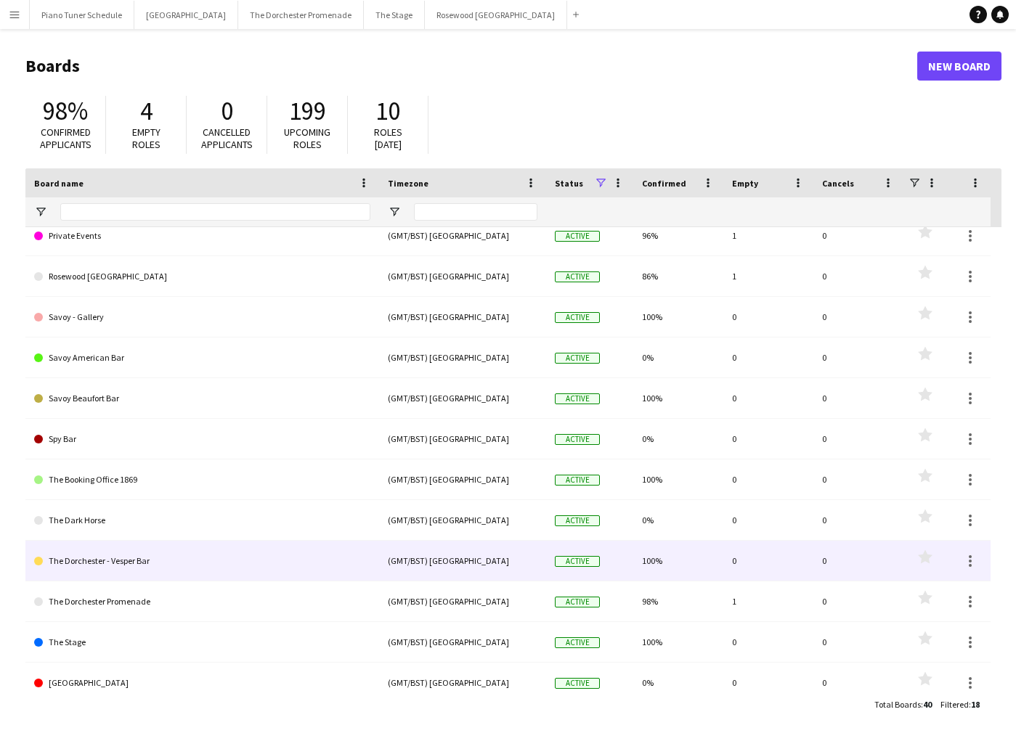
scroll to position [269, 0]
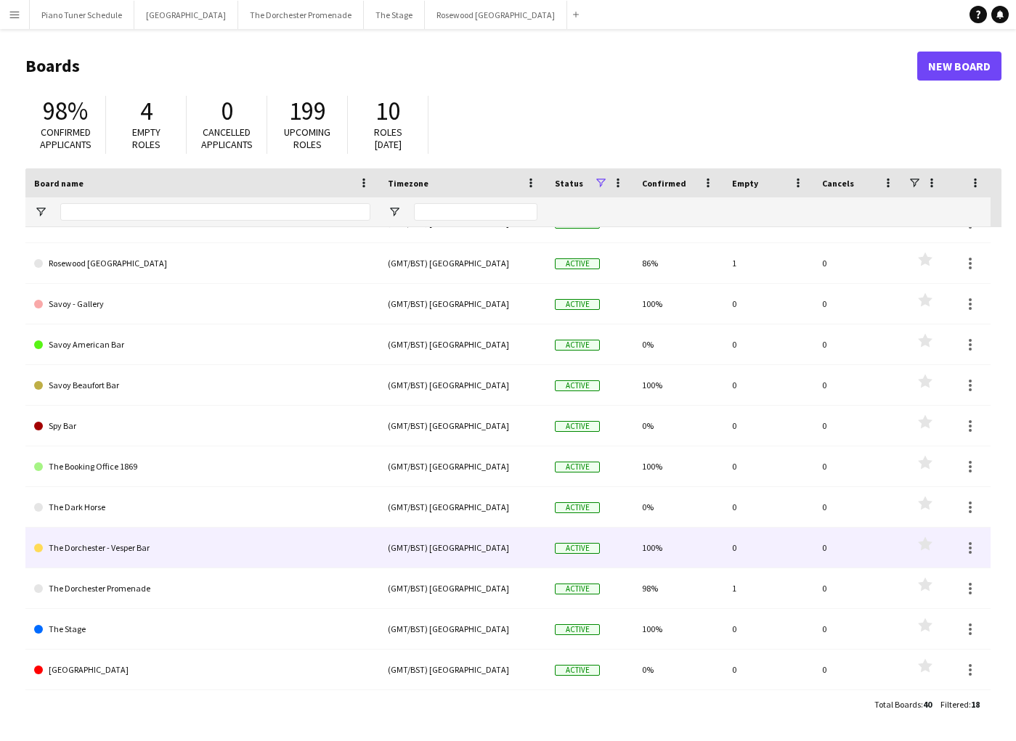
click at [271, 549] on link "The Dorchester - Vesper Bar" at bounding box center [202, 548] width 336 height 41
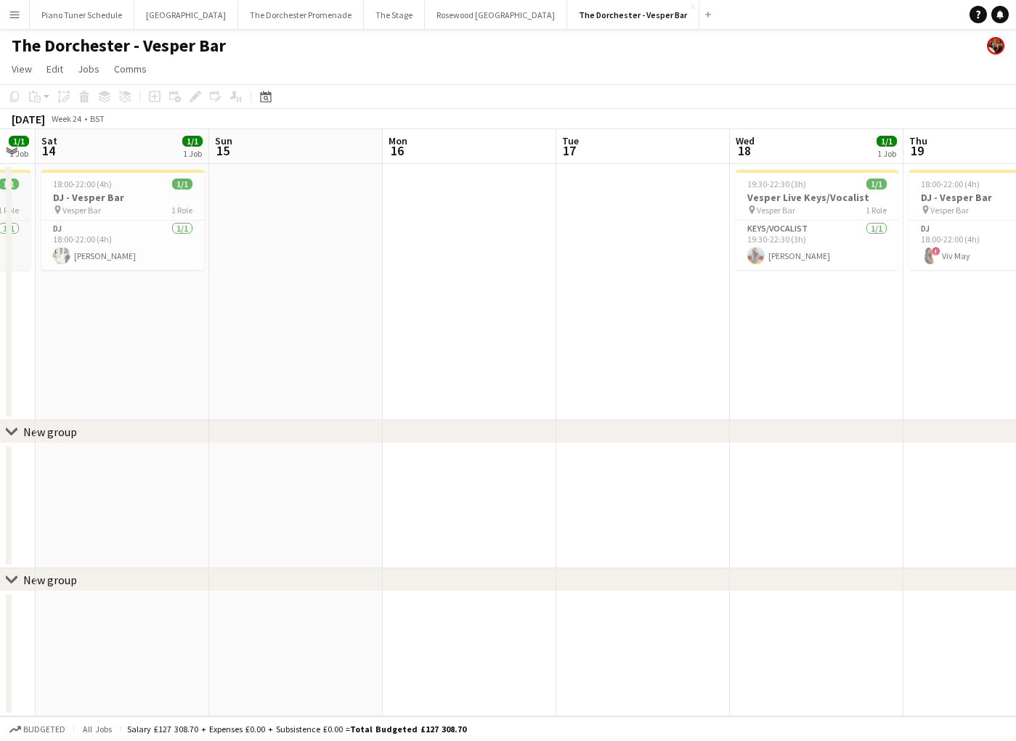
scroll to position [0, 350]
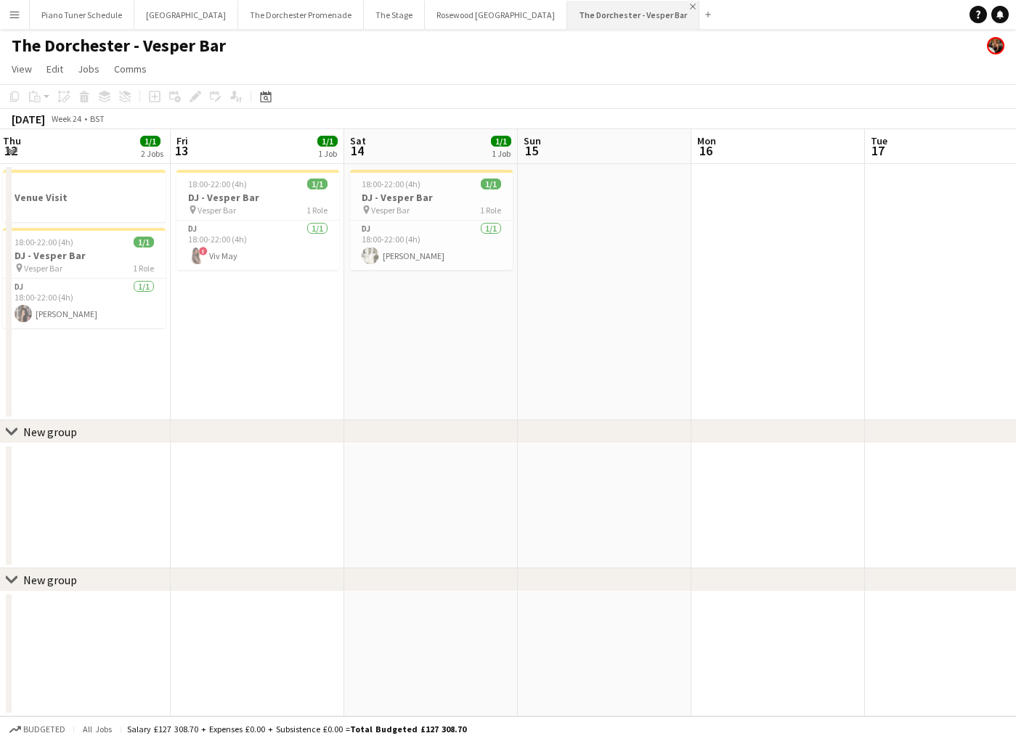
click at [690, 8] on app-icon "Close" at bounding box center [693, 7] width 6 height 6
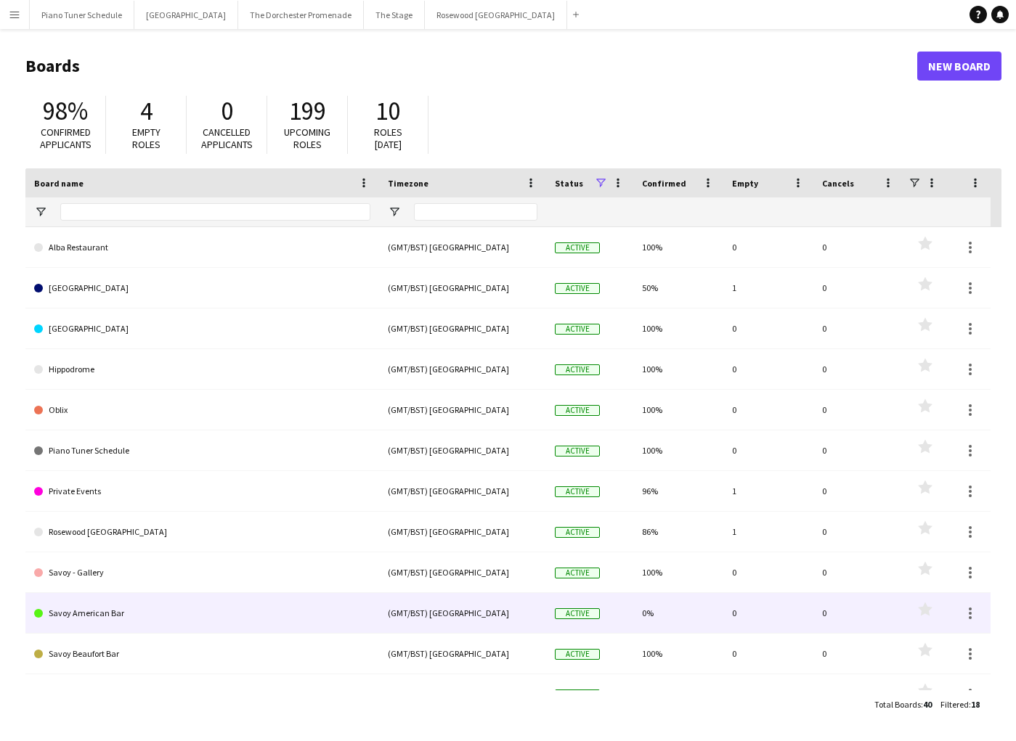
scroll to position [269, 0]
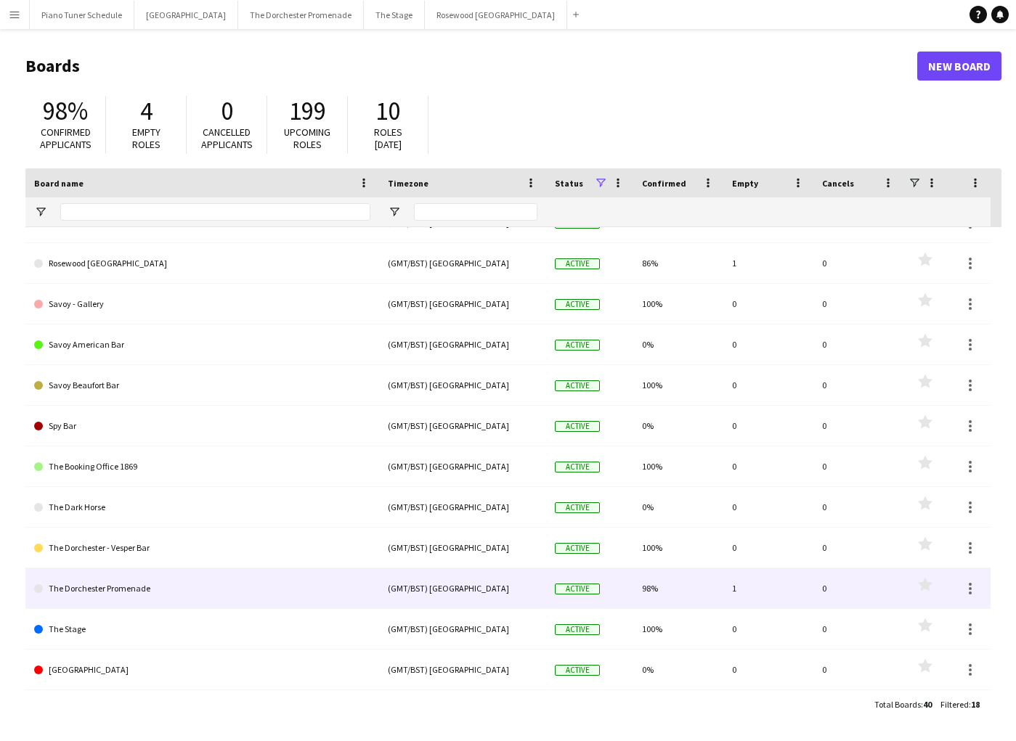
click at [110, 587] on link "The Dorchester Promenade" at bounding box center [202, 589] width 336 height 41
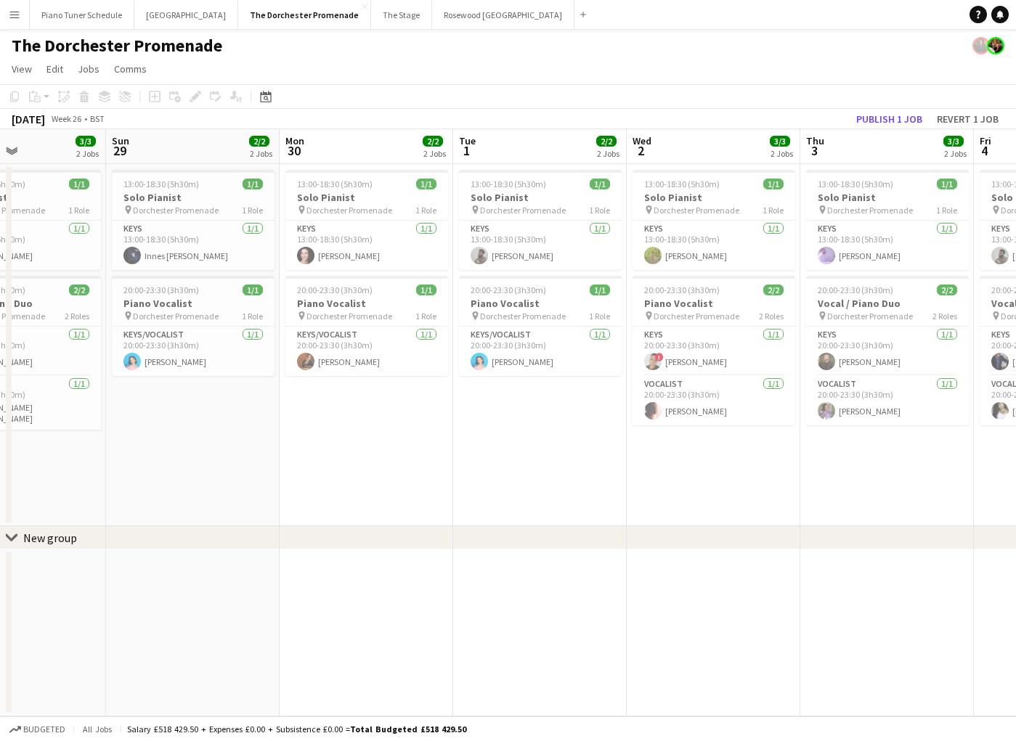
scroll to position [0, 362]
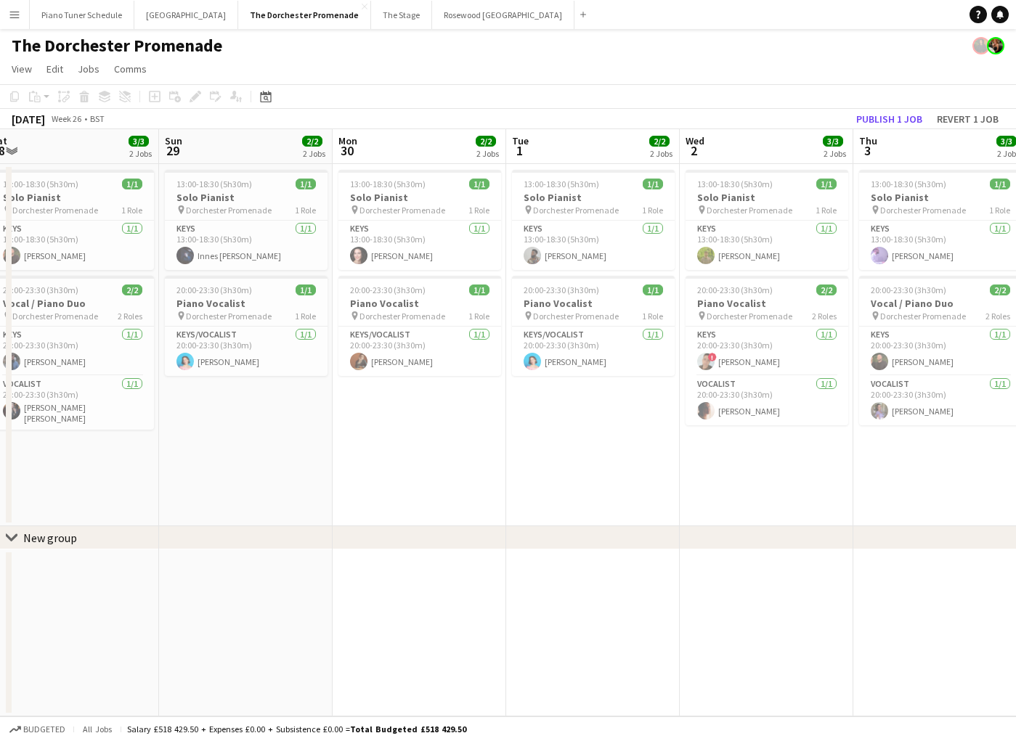
click at [22, 19] on button "Menu" at bounding box center [14, 14] width 29 height 29
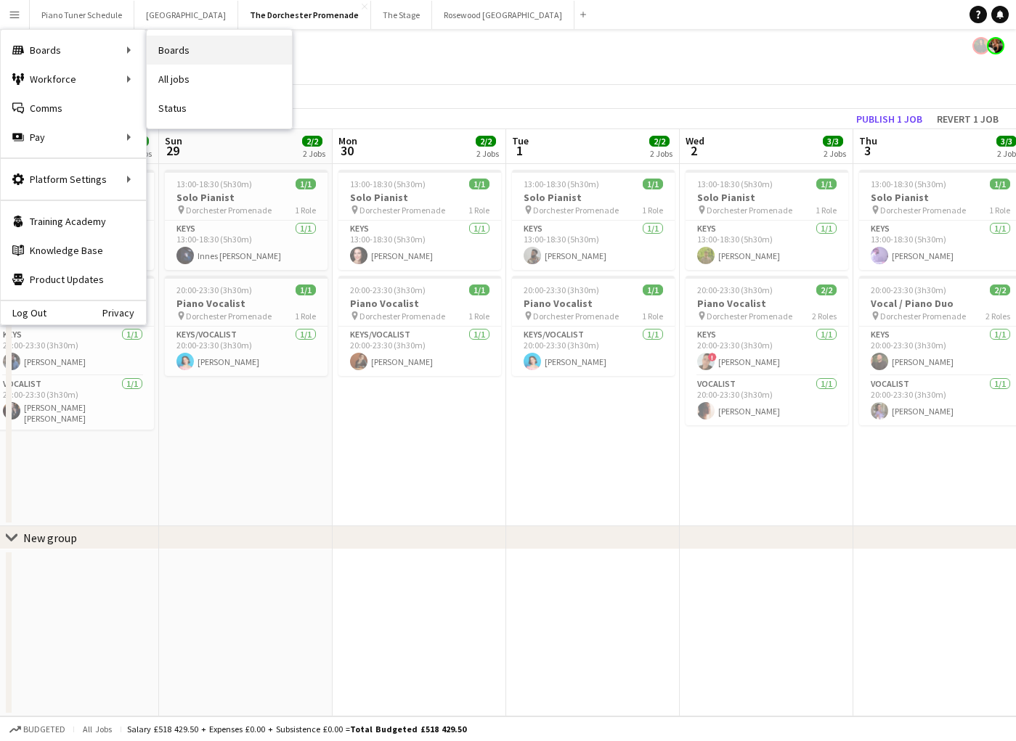
click at [174, 61] on link "Boards" at bounding box center [219, 50] width 145 height 29
